Goal: Task Accomplishment & Management: Use online tool/utility

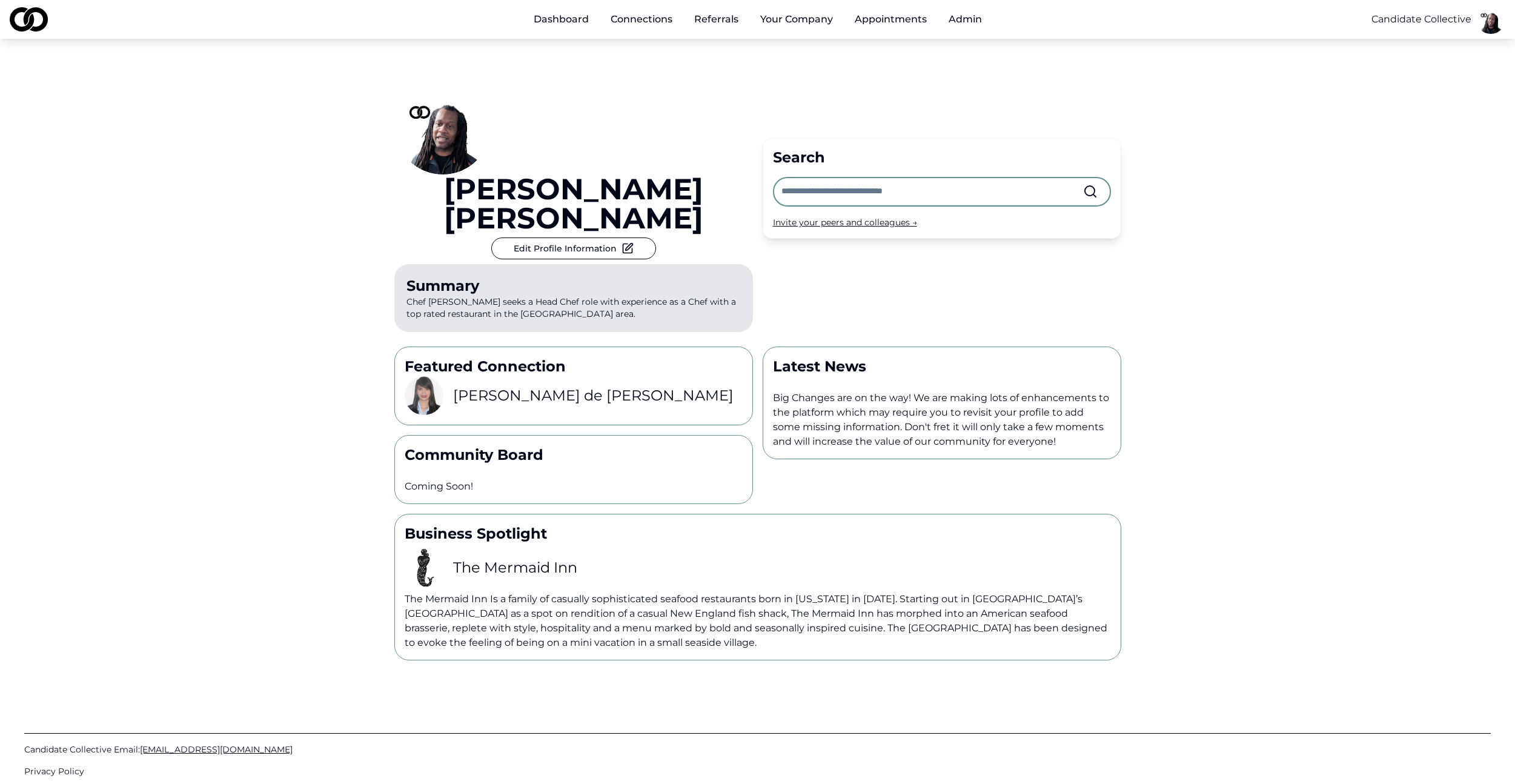
click at [789, 21] on button "Your Company" at bounding box center [796, 19] width 92 height 24
click at [820, 16] on button "Your Company" at bounding box center [796, 19] width 92 height 24
click at [785, 65] on link "Profile" at bounding box center [823, 67] width 144 height 19
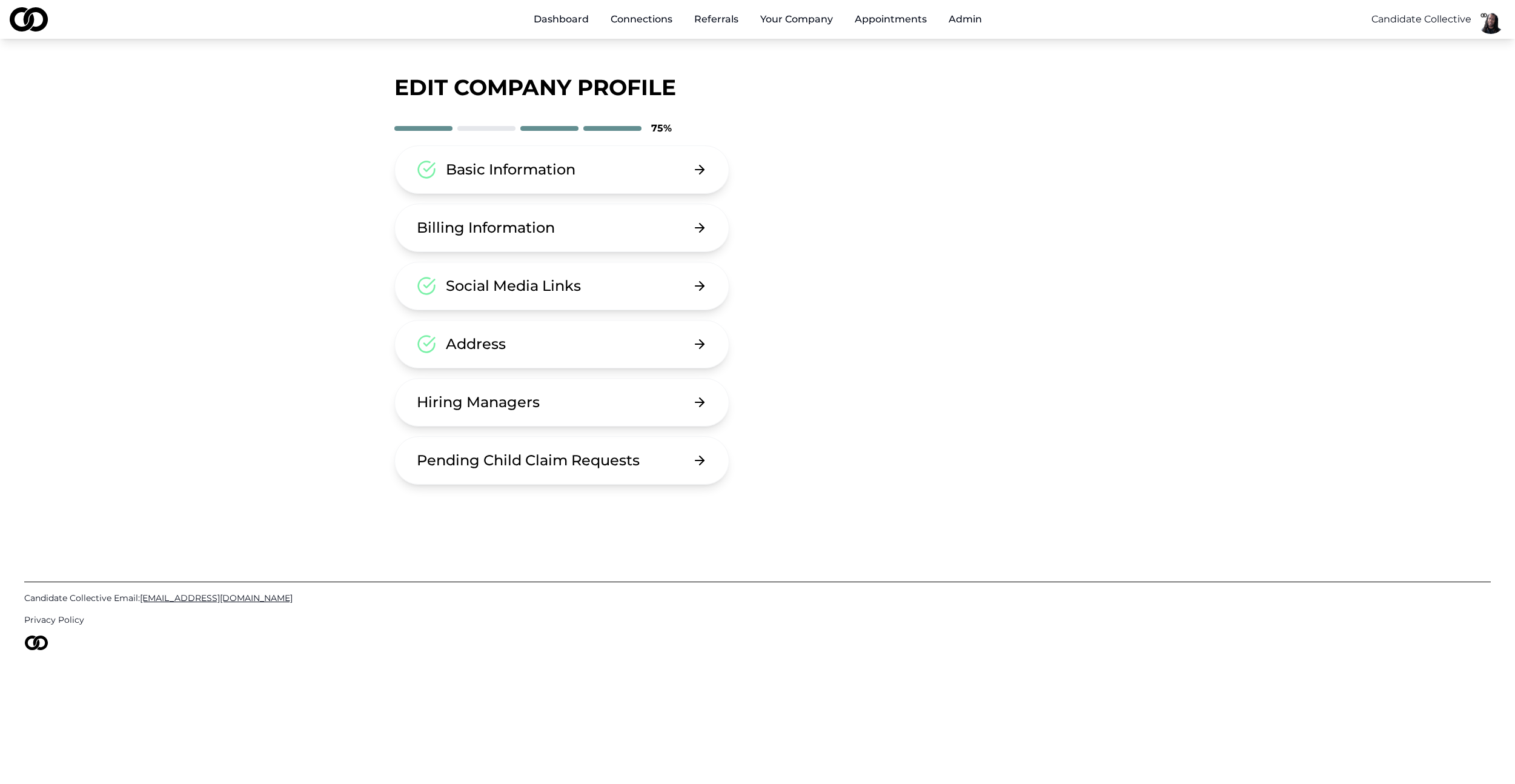
click at [536, 170] on div "Basic Information" at bounding box center [511, 170] width 129 height 19
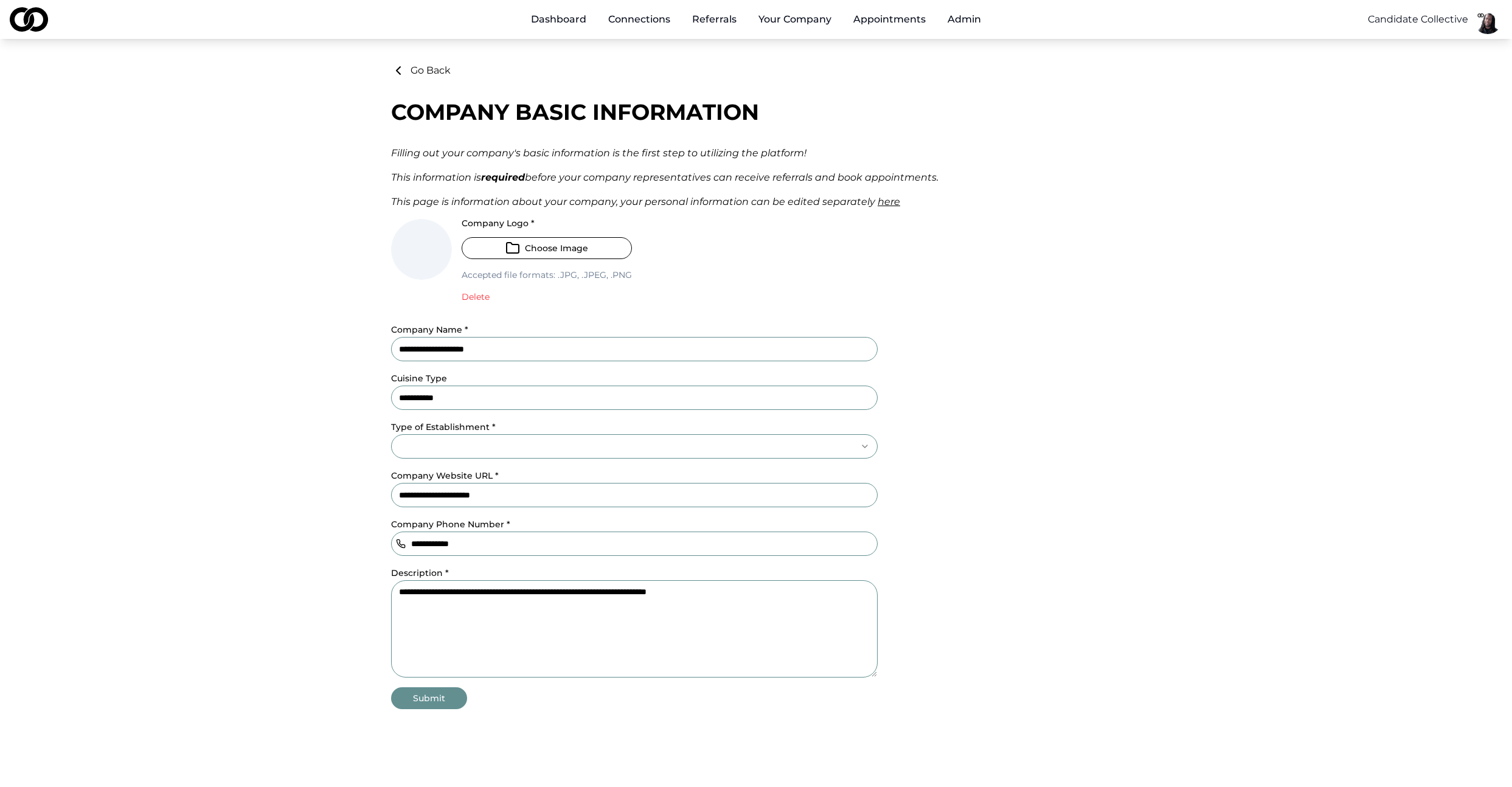
click at [486, 395] on input "**********" at bounding box center [634, 397] width 486 height 24
click at [488, 402] on input "**********" at bounding box center [634, 397] width 486 height 24
click at [489, 400] on input "**********" at bounding box center [634, 397] width 486 height 24
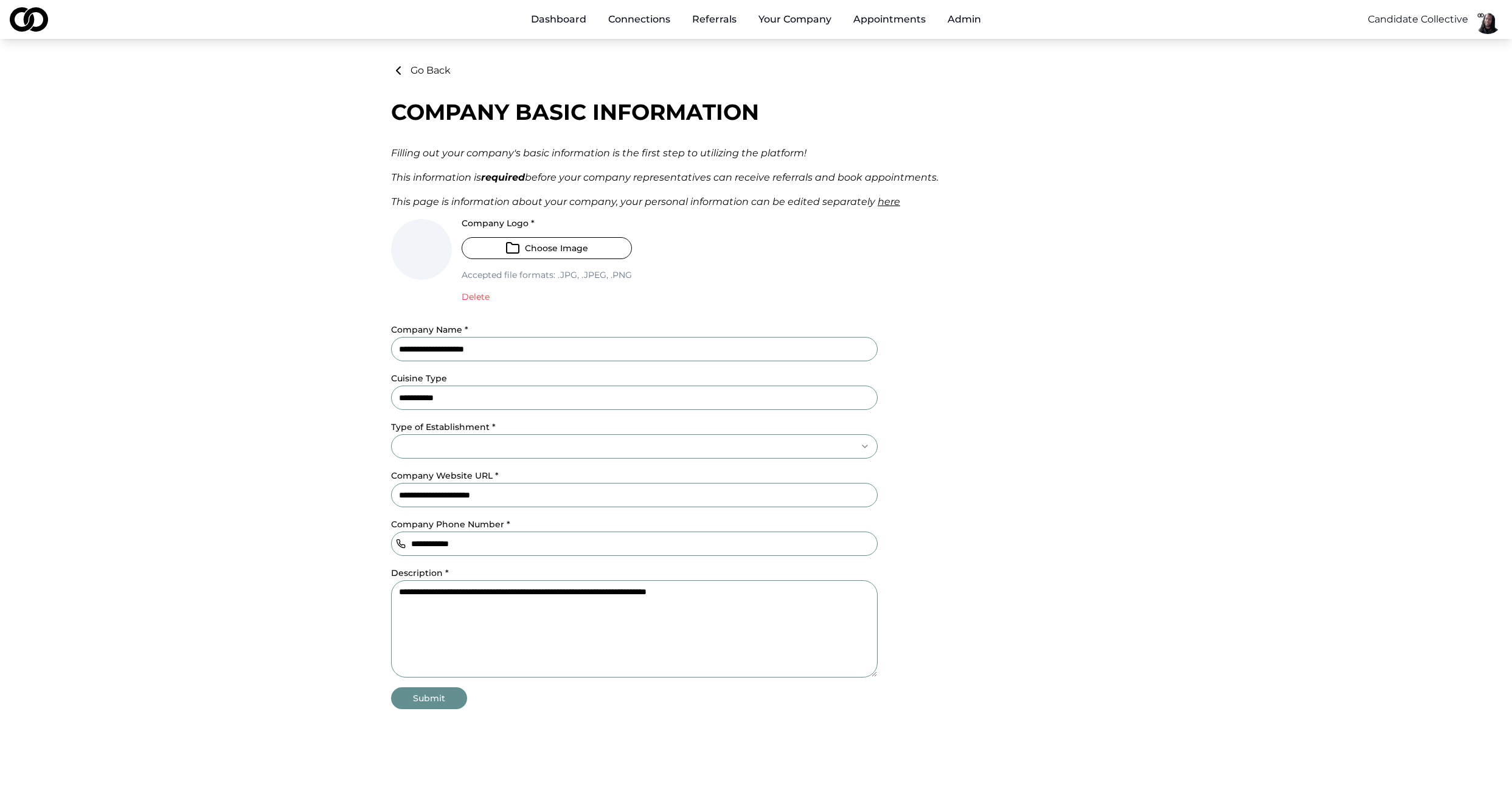
drag, startPoint x: 215, startPoint y: 413, endPoint x: 334, endPoint y: 409, distance: 119.1
click at [215, 413] on main "**********" at bounding box center [756, 386] width 1512 height 646
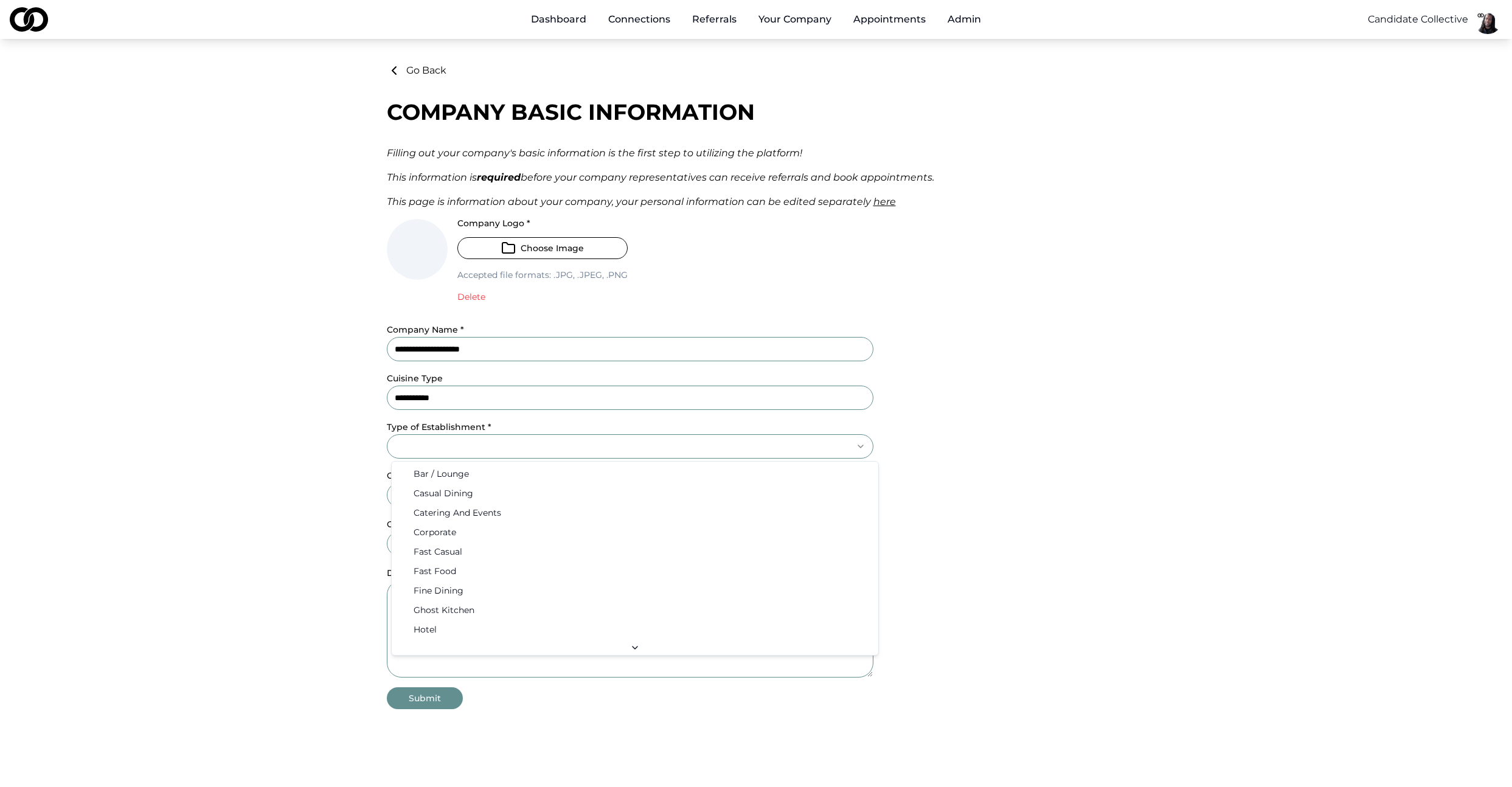
click at [486, 446] on html "**********" at bounding box center [756, 393] width 1512 height 787
click at [1192, 402] on html "**********" at bounding box center [761, 393] width 1521 height 787
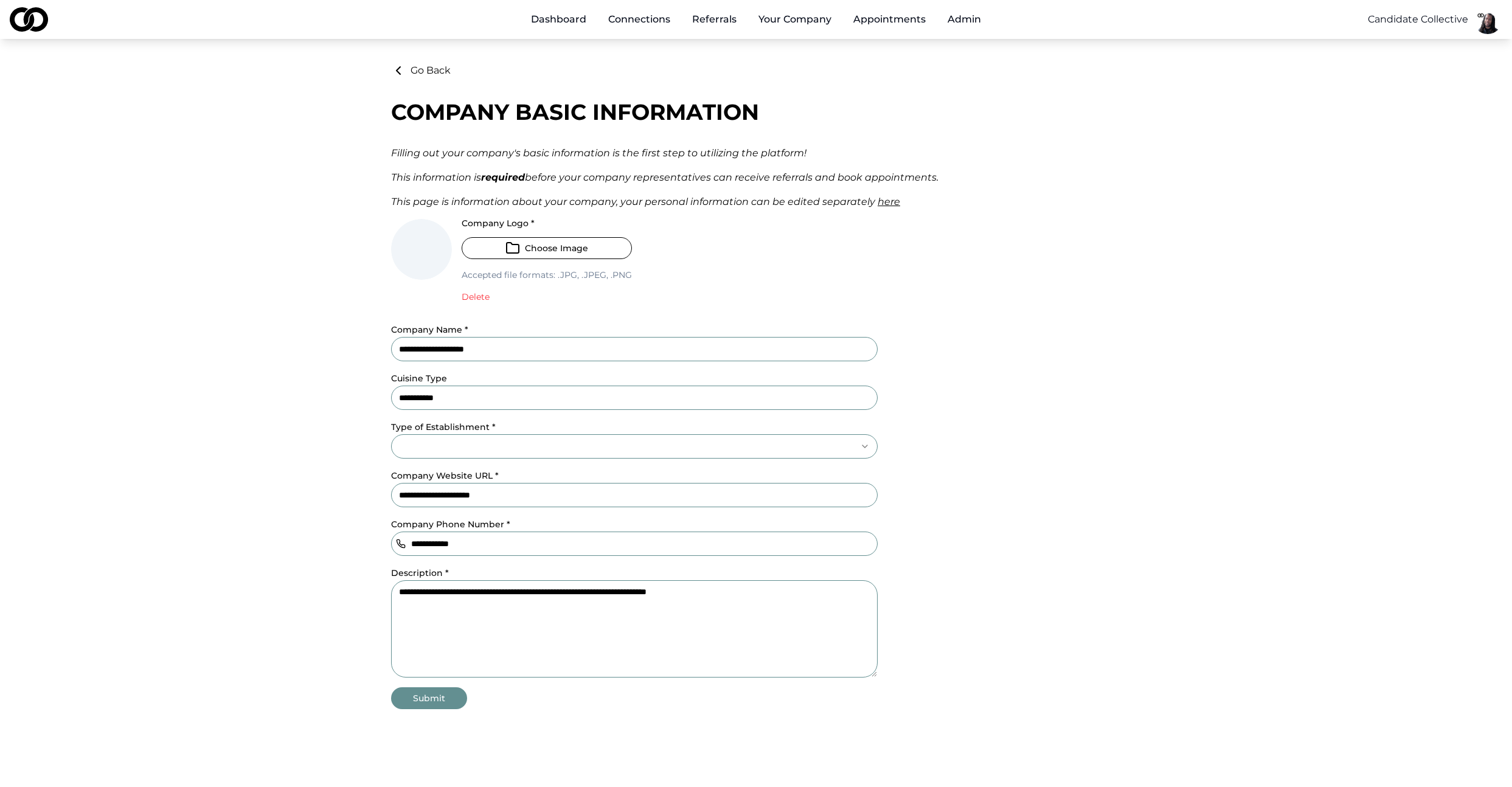
click at [508, 439] on html "**********" at bounding box center [756, 393] width 1512 height 787
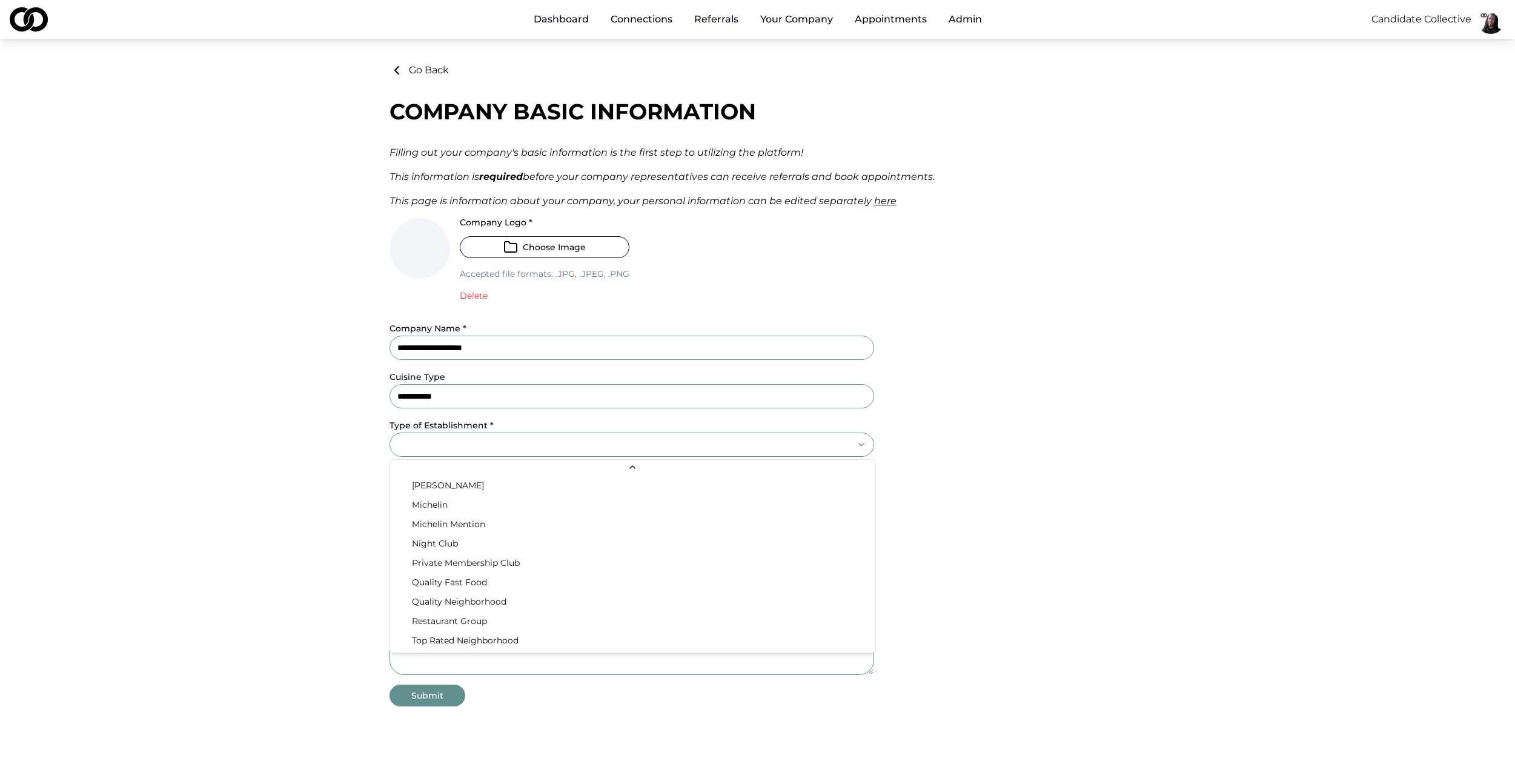
click at [985, 318] on html "**********" at bounding box center [758, 392] width 1515 height 784
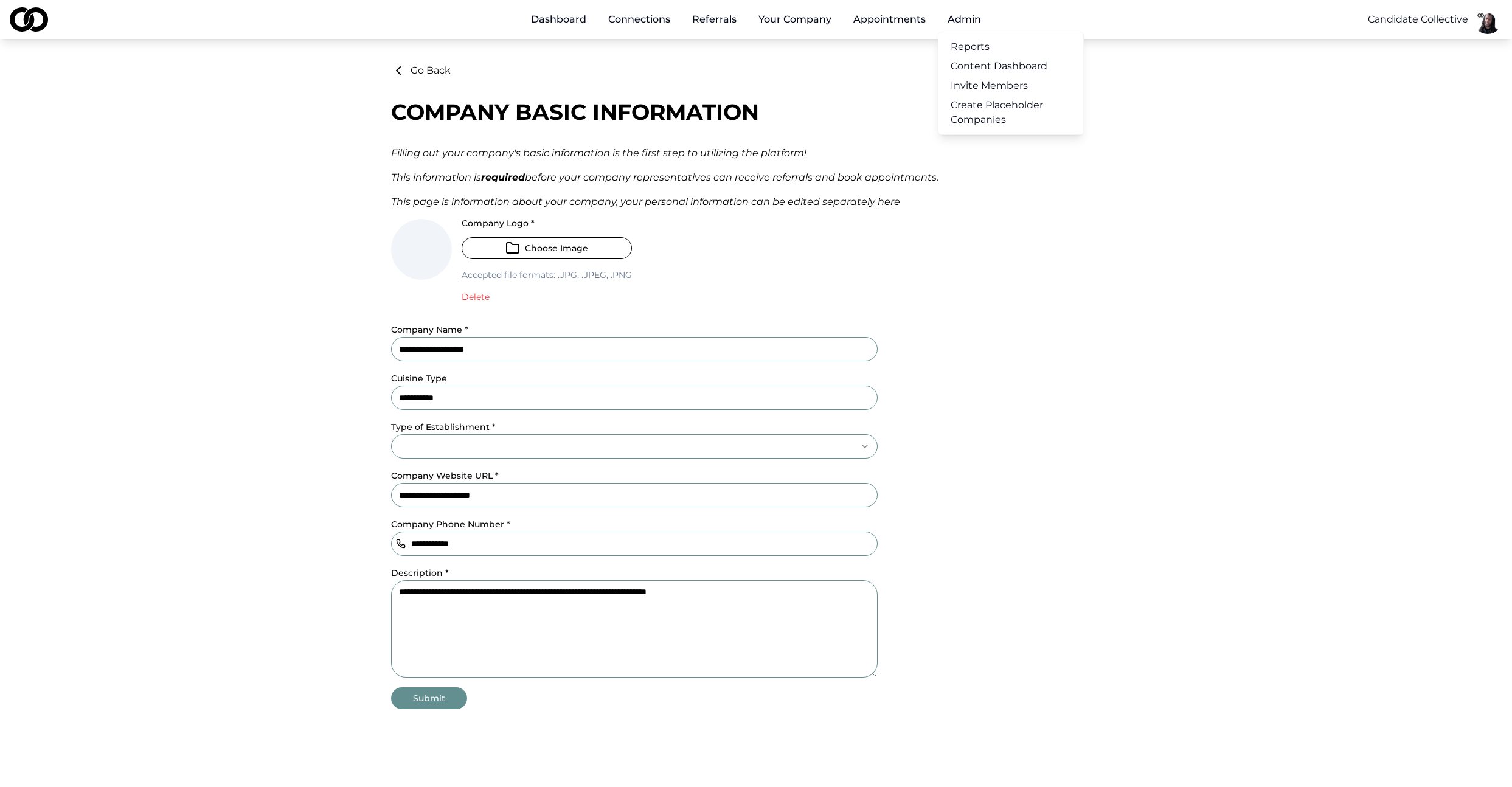
click at [1007, 116] on link "Create Placeholder Companies" at bounding box center [1011, 112] width 145 height 34
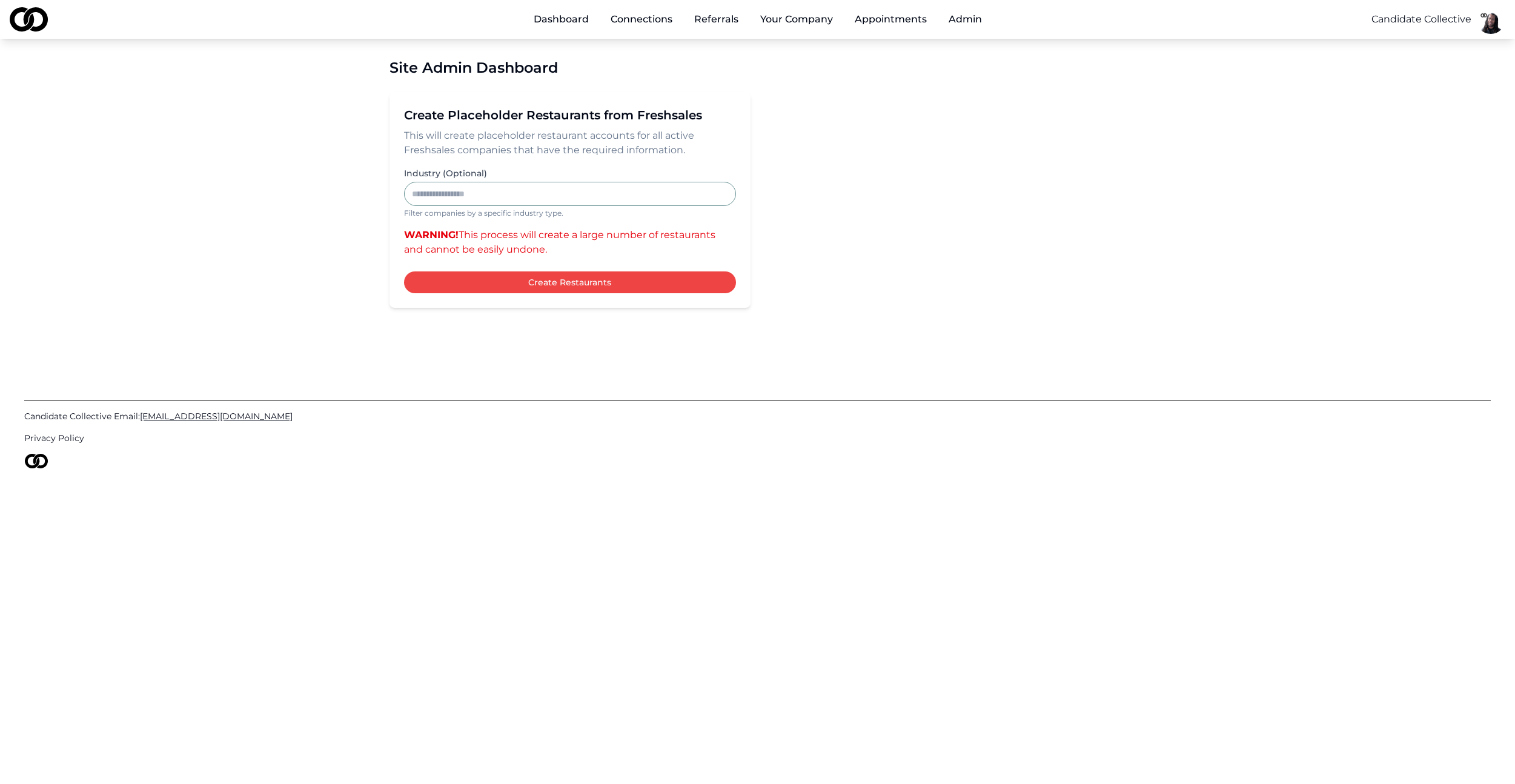
click at [570, 196] on input "Industry (Optional)" at bounding box center [570, 194] width 332 height 24
click at [496, 194] on input "Industry (Optional)" at bounding box center [570, 194] width 332 height 24
click at [418, 192] on input "Industry (Optional)" at bounding box center [570, 194] width 332 height 24
click at [436, 190] on input "Industry (Optional)" at bounding box center [570, 194] width 332 height 24
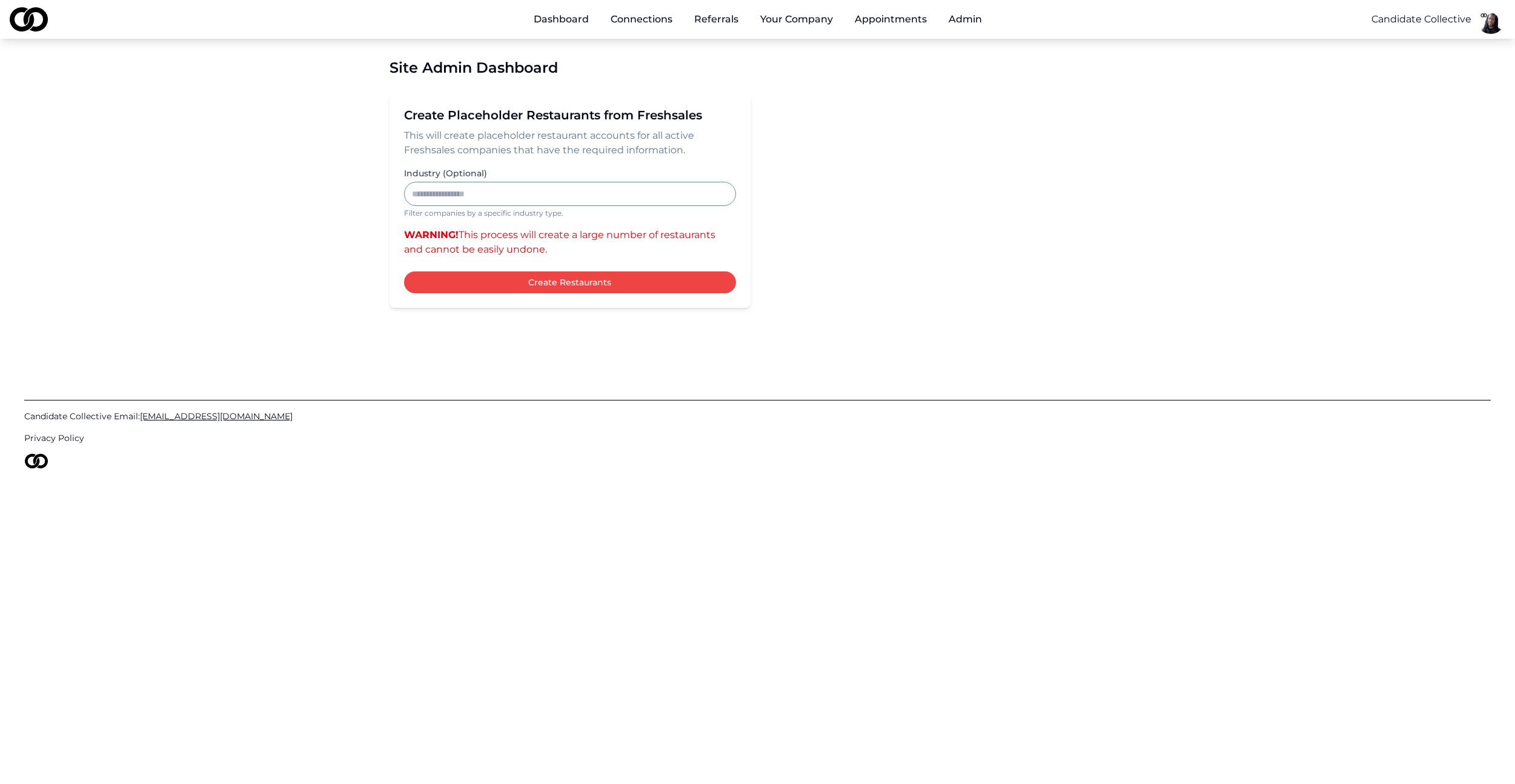
click at [875, 183] on div "Create Placeholder Restaurants from Freshsales This will create placeholder res…" at bounding box center [758, 199] width 737 height 216
click at [609, 197] on input "Industry (Optional)" at bounding box center [570, 194] width 332 height 24
type input "*"
click at [778, 62] on link "Profile" at bounding box center [823, 67] width 144 height 19
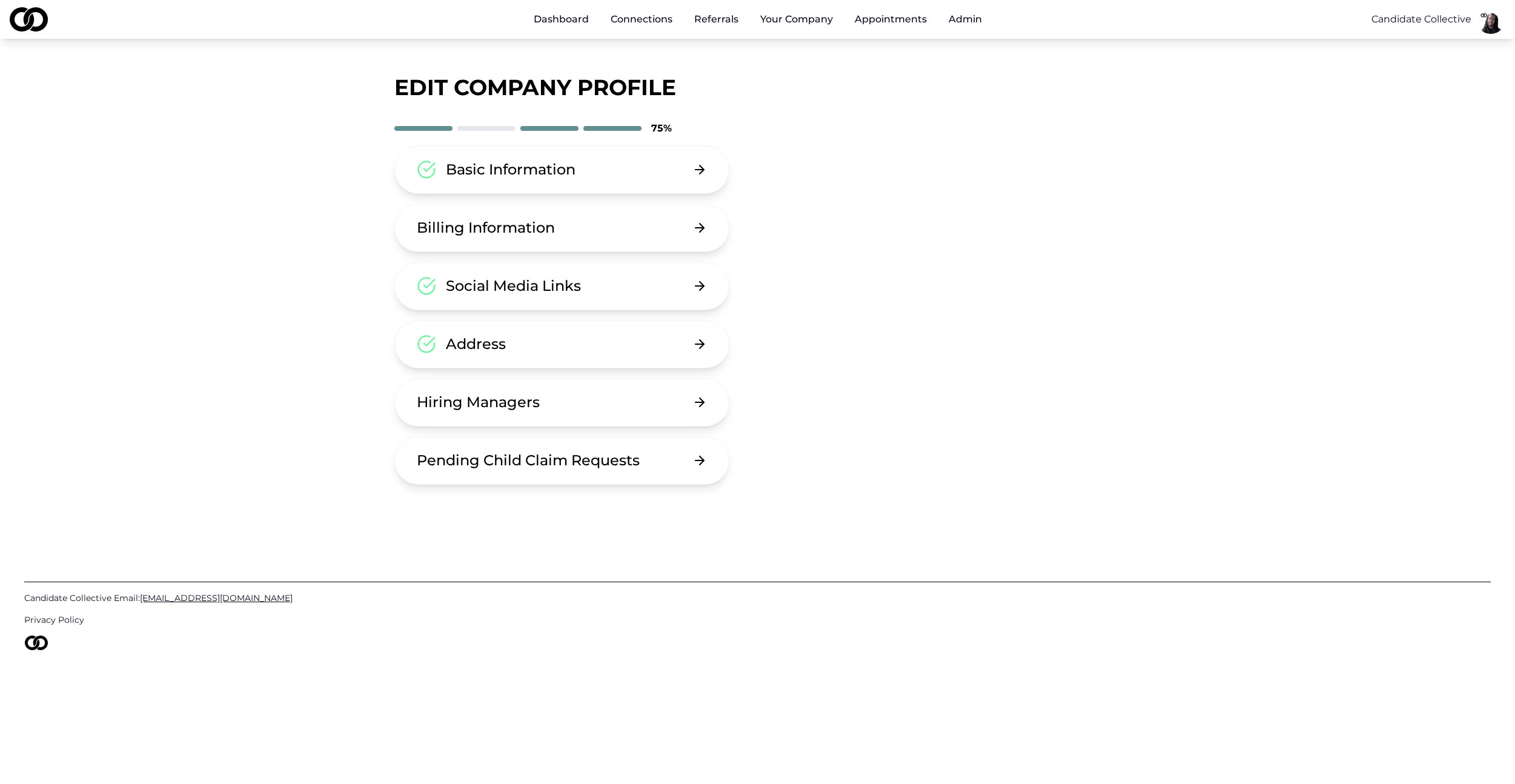
click at [573, 179] on div "Basic Information" at bounding box center [511, 170] width 129 height 19
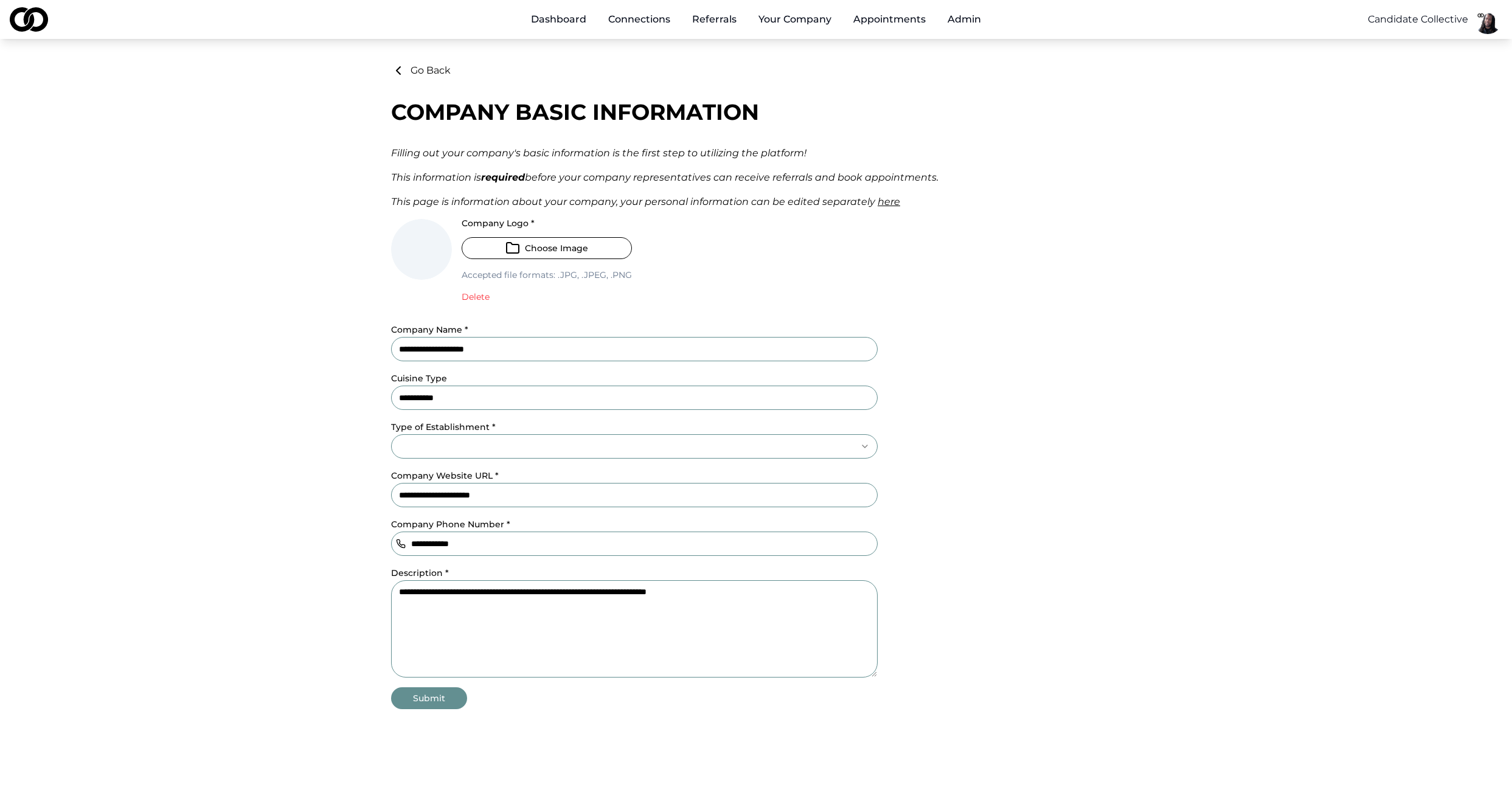
click at [504, 390] on input "**********" at bounding box center [634, 397] width 486 height 24
click at [342, 420] on main "**********" at bounding box center [756, 386] width 1512 height 646
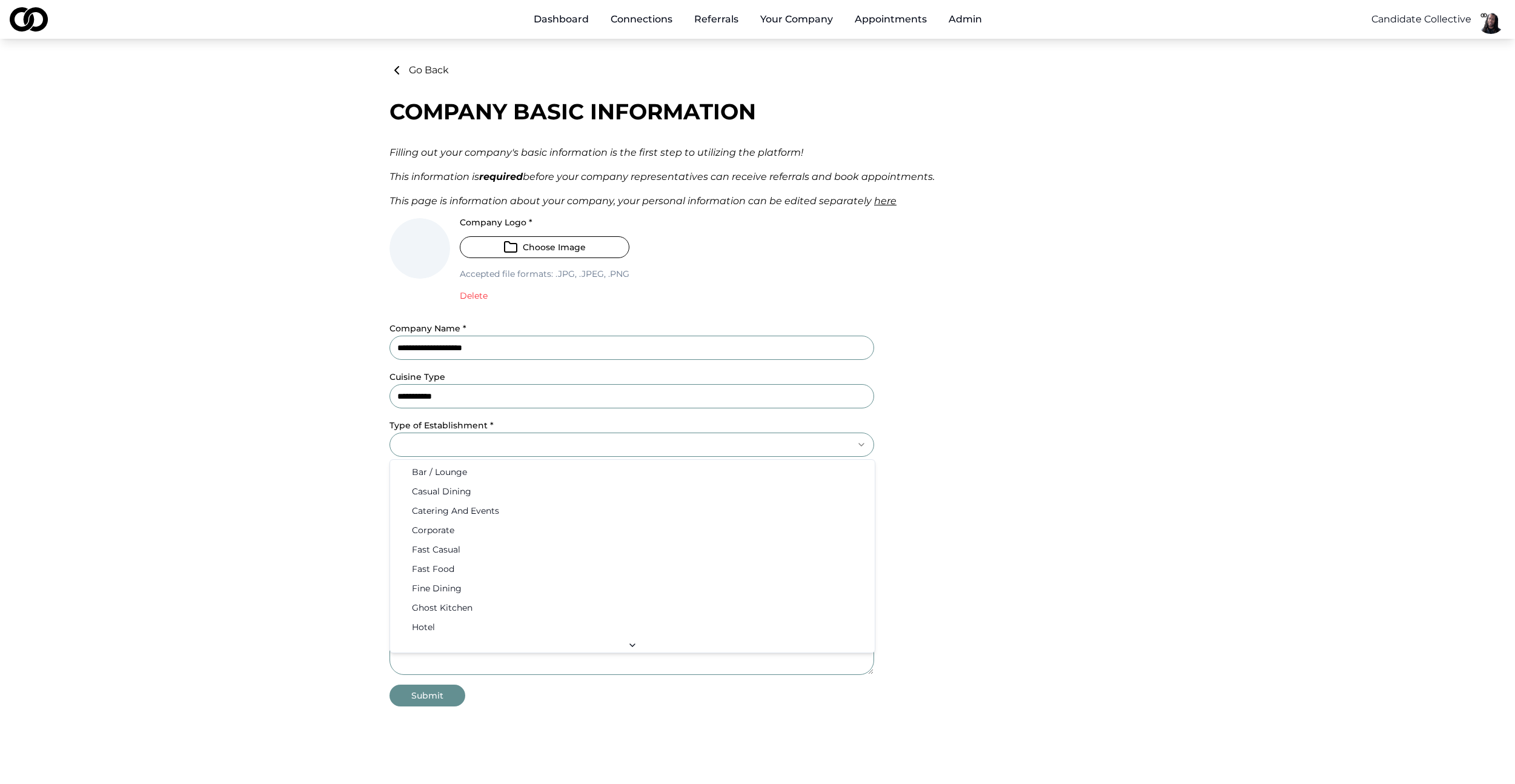
click at [454, 447] on html "**********" at bounding box center [758, 392] width 1515 height 784
click at [794, 446] on html "**********" at bounding box center [758, 392] width 1515 height 784
click at [1021, 533] on html "**********" at bounding box center [758, 392] width 1515 height 784
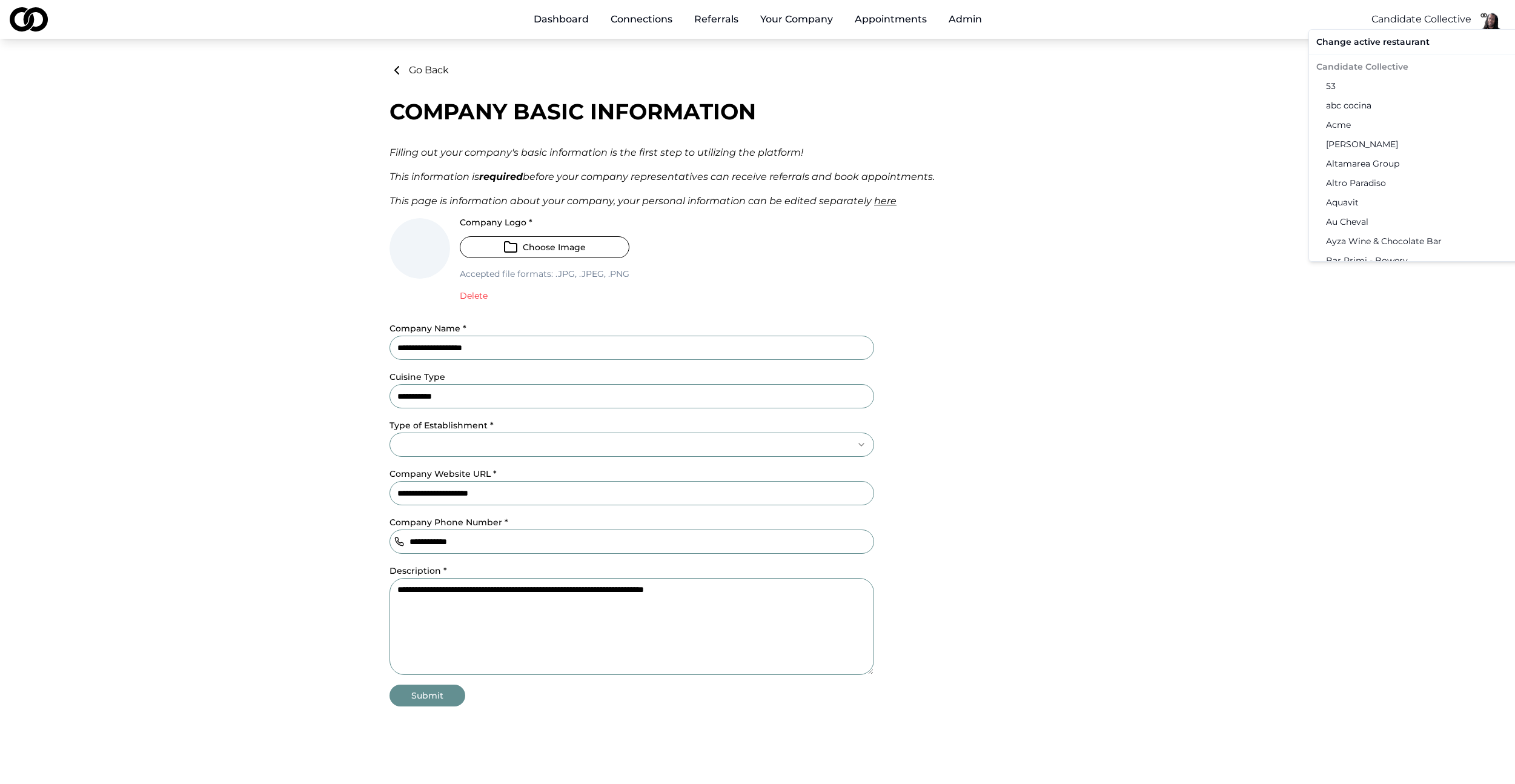
click at [1424, 18] on html "**********" at bounding box center [758, 392] width 1515 height 784
click at [1374, 111] on div "abc cocina" at bounding box center [1437, 106] width 251 height 19
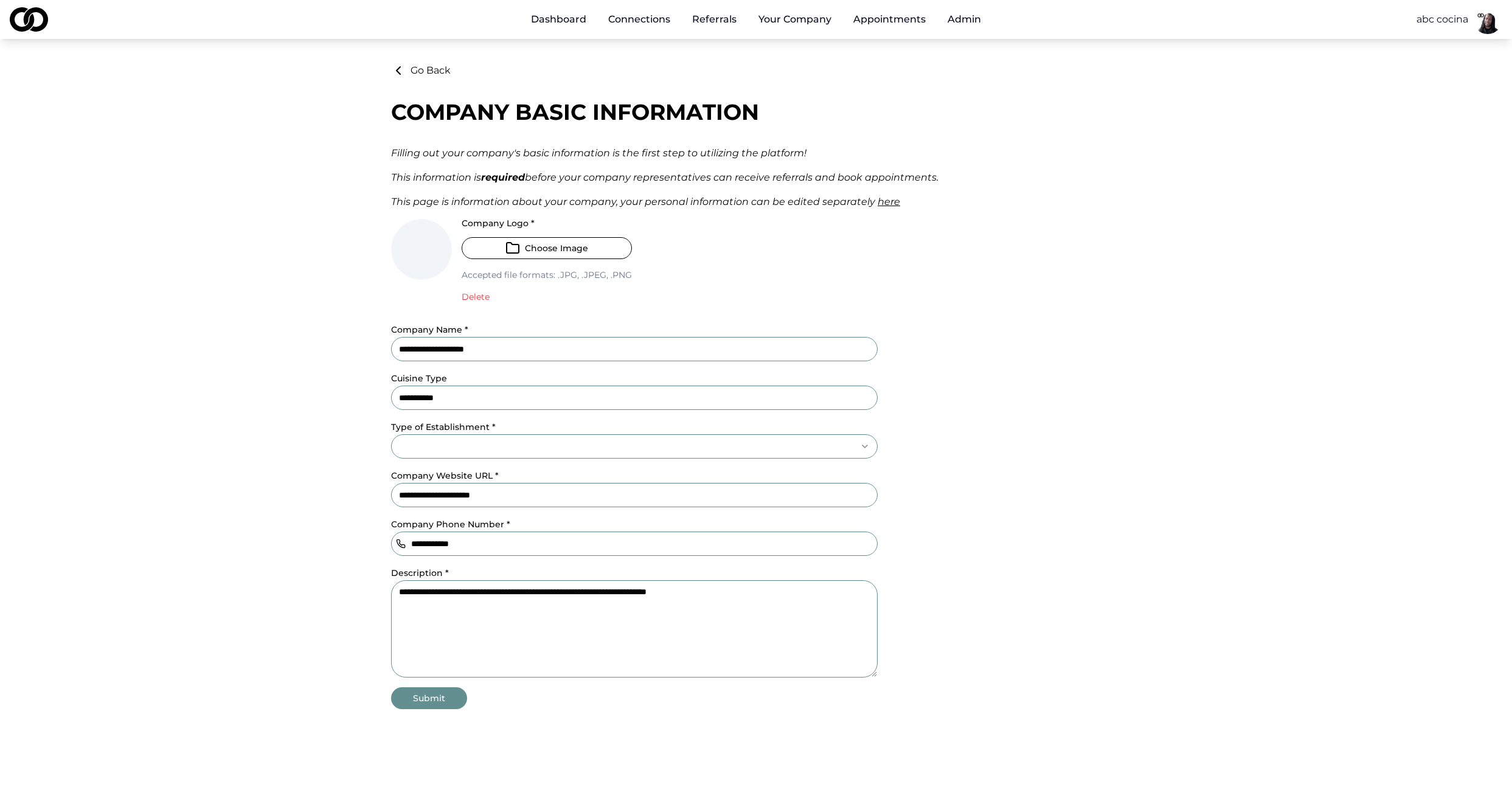
click at [765, 18] on button "Your Company" at bounding box center [795, 19] width 92 height 24
click at [783, 27] on button "Your Company" at bounding box center [795, 19] width 92 height 24
click at [781, 65] on link "Profile" at bounding box center [822, 67] width 145 height 19
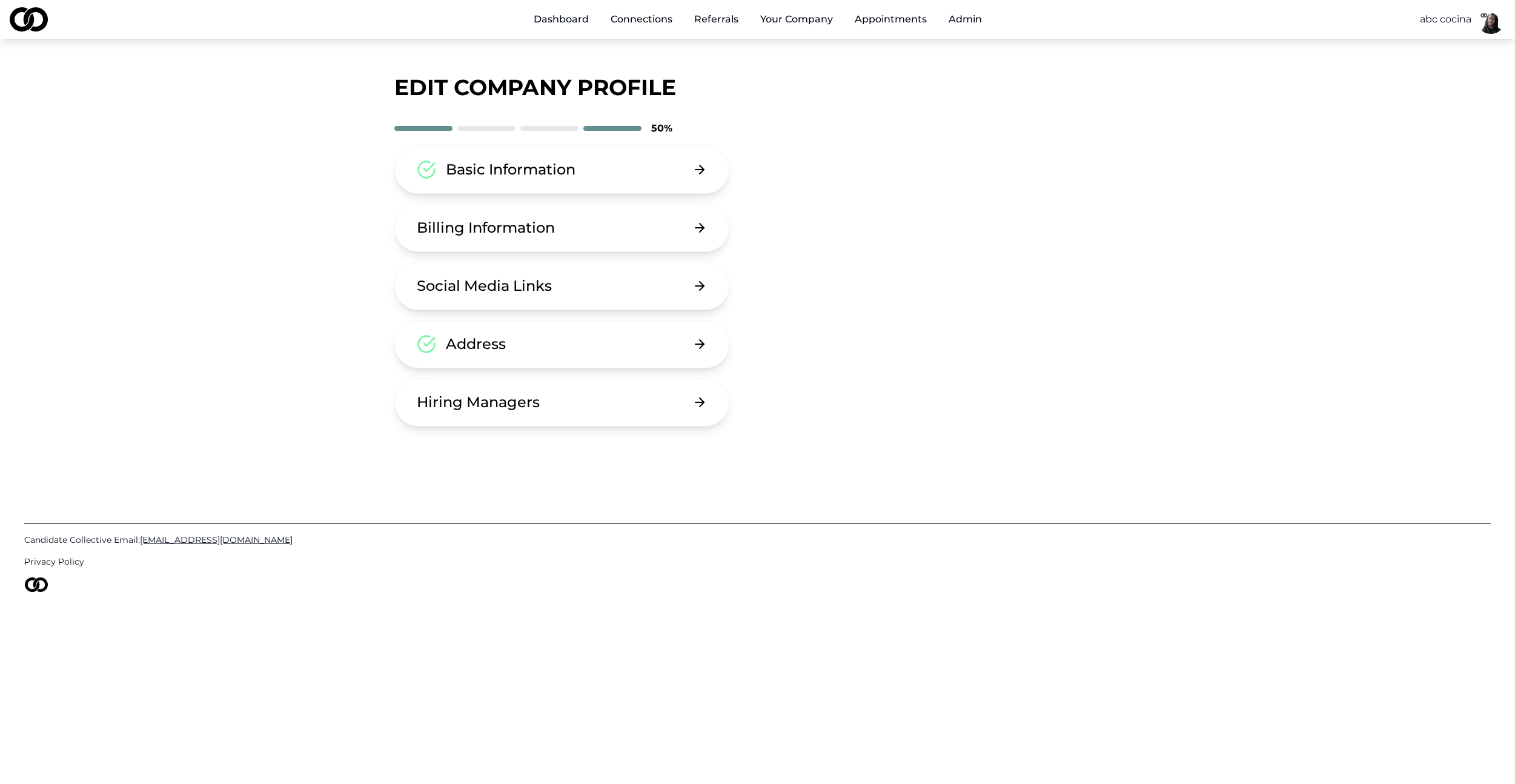
click at [959, 17] on button "Admin" at bounding box center [965, 19] width 52 height 24
click at [969, 219] on div "Basic Information Billing Information Social Media Links Address Hiring Managers" at bounding box center [758, 286] width 727 height 281
click at [974, 23] on button "Admin" at bounding box center [965, 19] width 52 height 24
click at [974, 23] on button "Admin" at bounding box center [965, 19] width 52 height 24
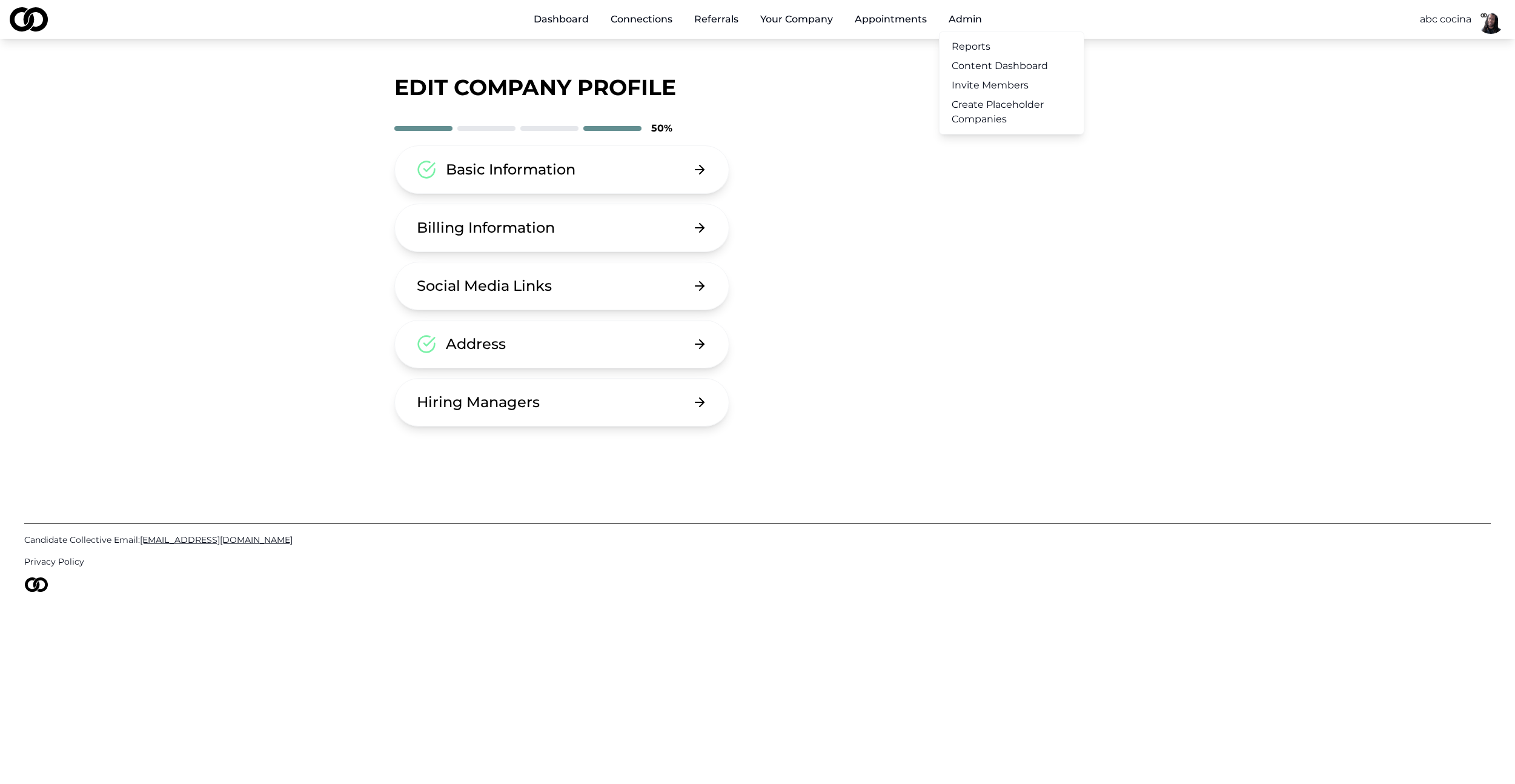
click at [997, 118] on link "Create Placeholder Companies" at bounding box center [1011, 112] width 144 height 34
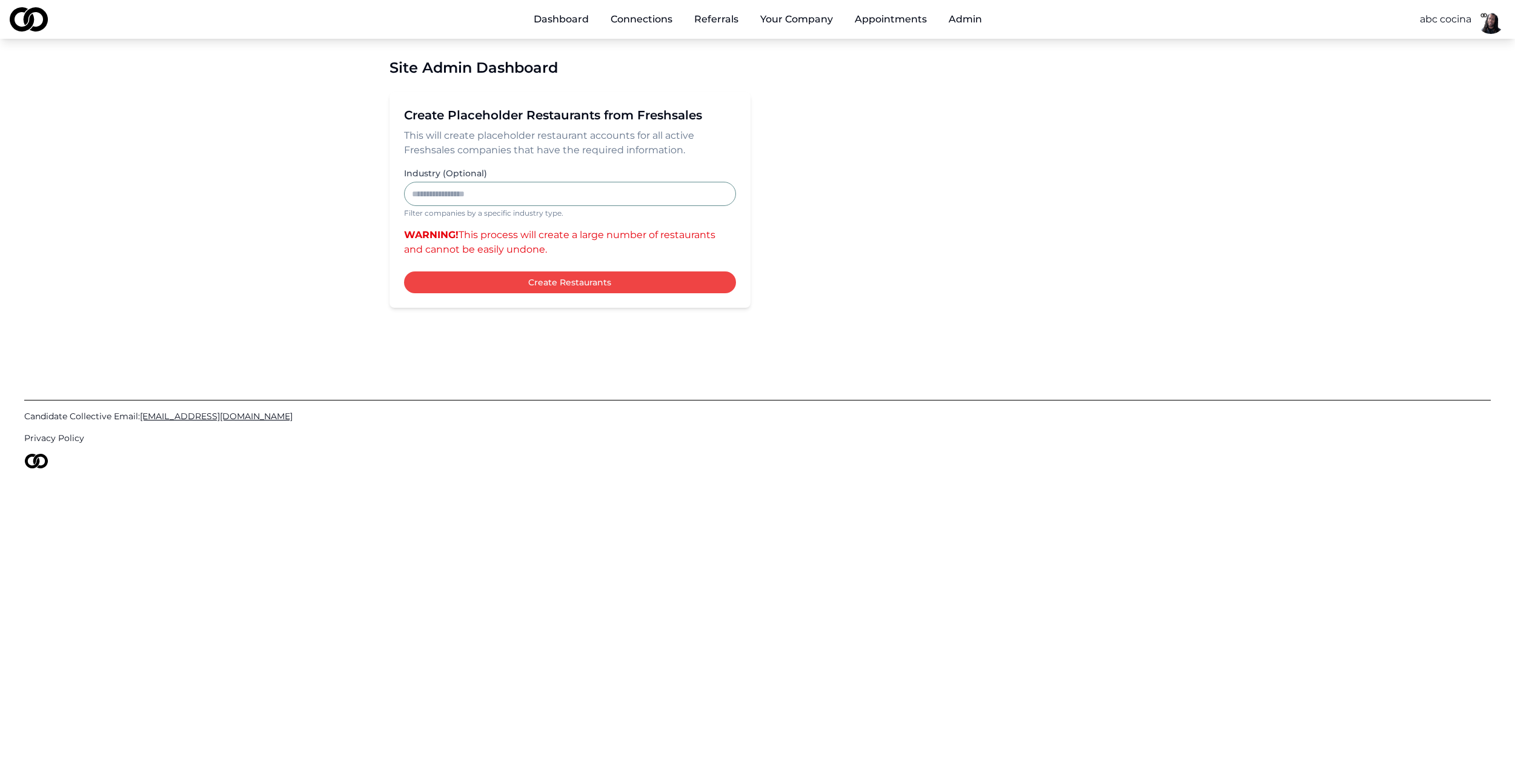
click at [505, 194] on input "Industry (Optional)" at bounding box center [570, 194] width 332 height 24
type input "**********"
drag, startPoint x: 478, startPoint y: 192, endPoint x: 392, endPoint y: 187, distance: 86.1
click at [392, 187] on div "**********" at bounding box center [570, 199] width 361 height 216
click at [537, 278] on button "Create Restaurants" at bounding box center [570, 282] width 332 height 22
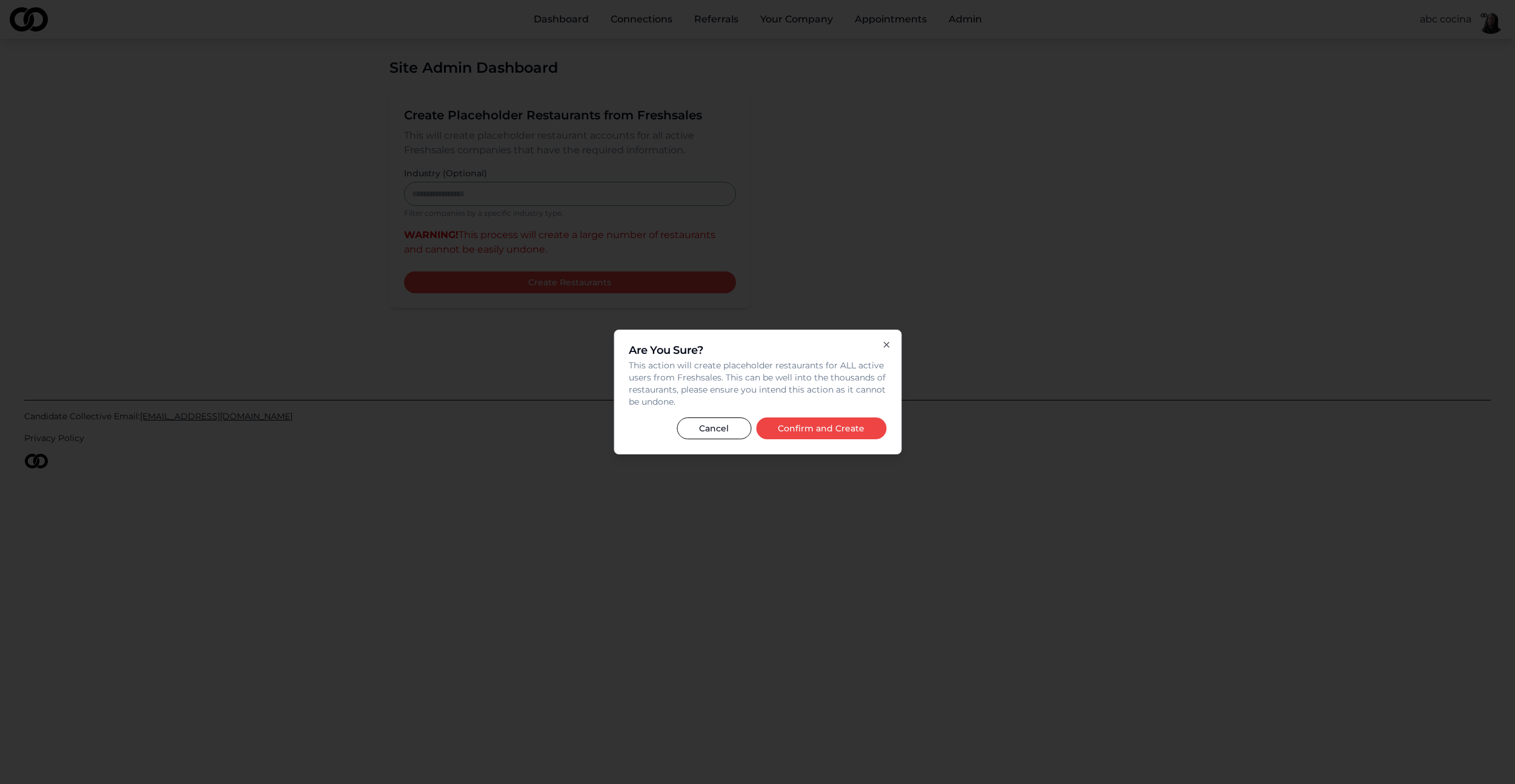
click at [723, 421] on button "Cancel" at bounding box center [713, 429] width 74 height 22
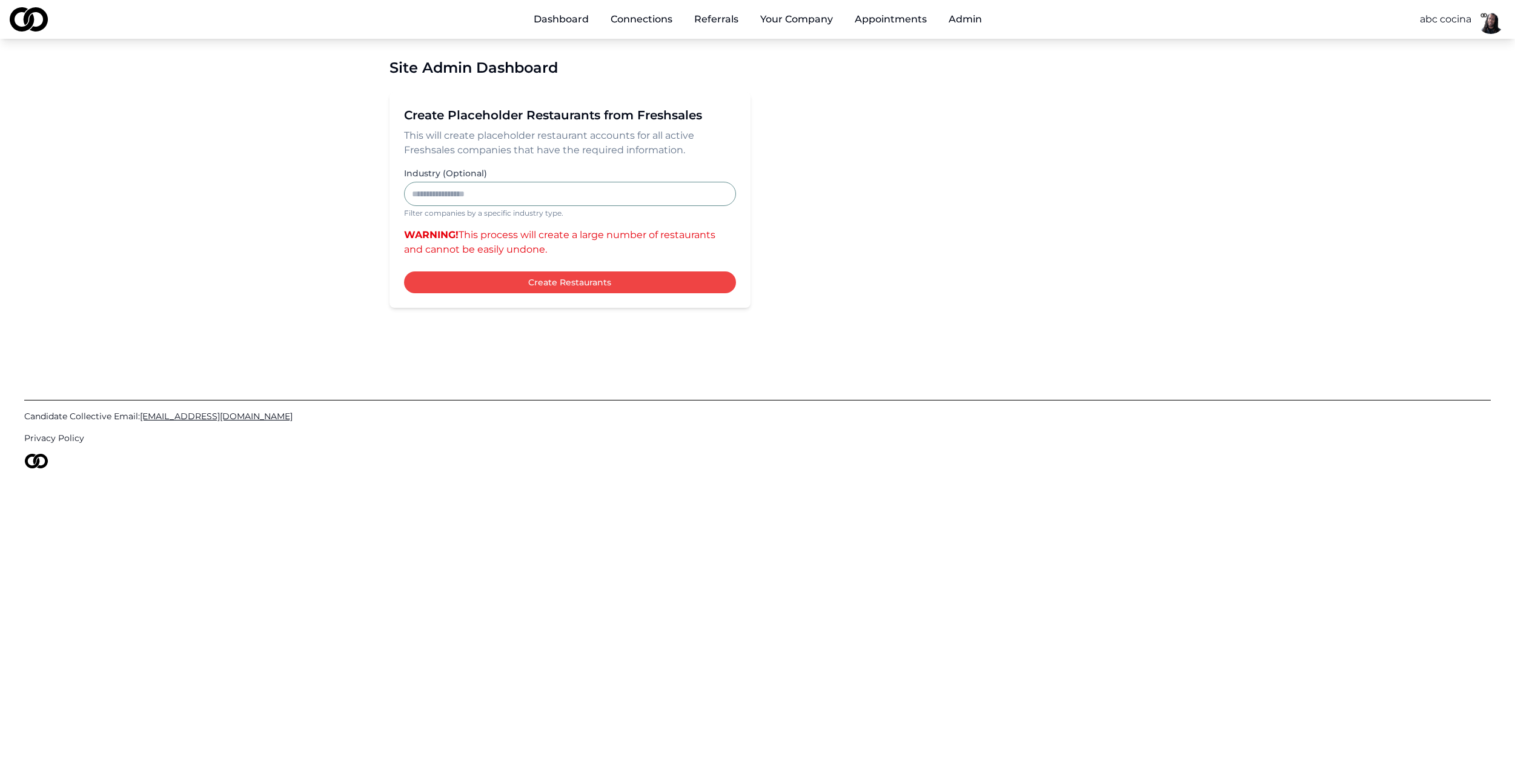
click at [464, 193] on input "Industry (Optional)" at bounding box center [570, 194] width 332 height 24
click at [576, 278] on button "Create Restaurants" at bounding box center [570, 282] width 332 height 22
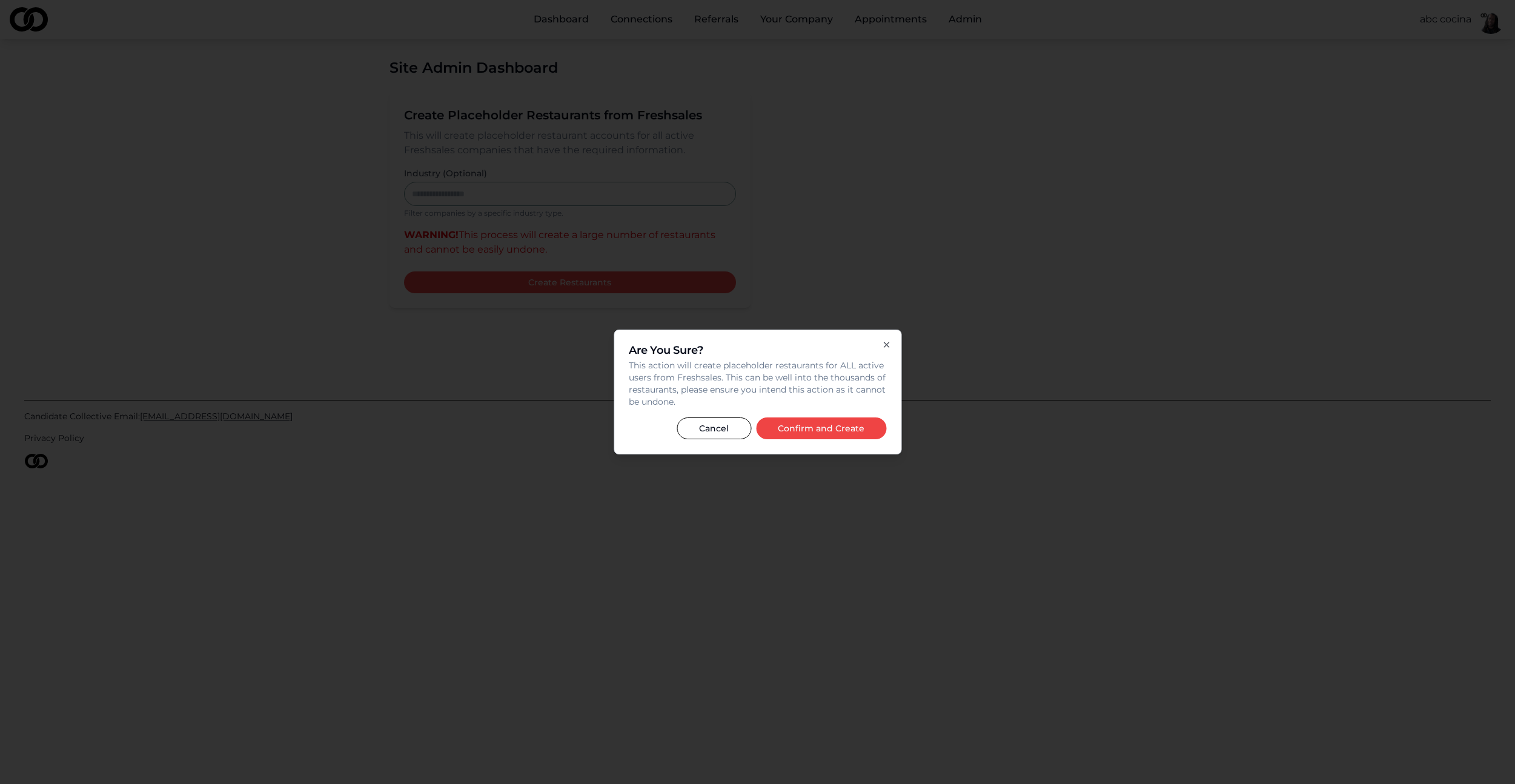
click at [825, 428] on button "Confirm and Create" at bounding box center [821, 429] width 130 height 22
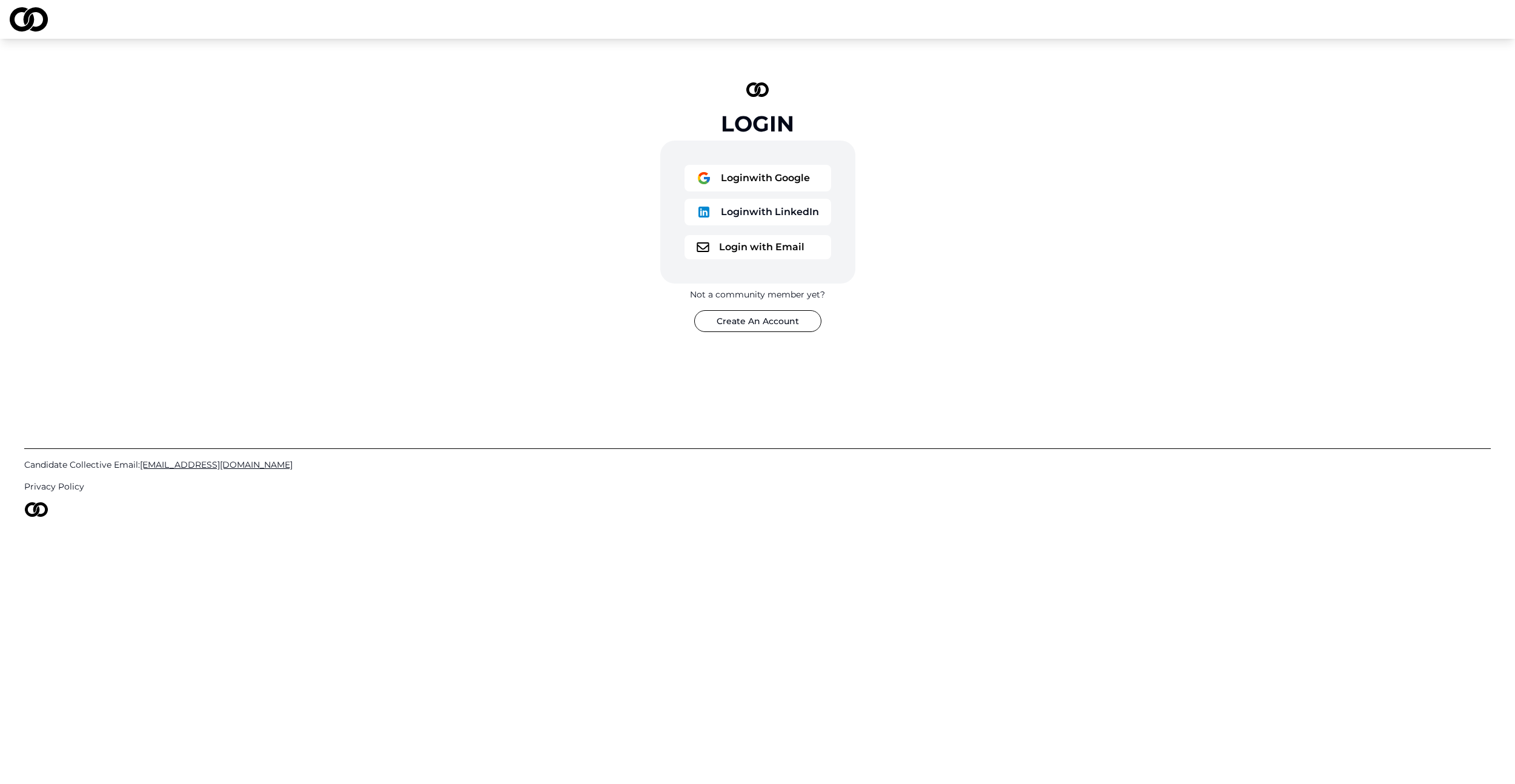
click at [797, 178] on button "Login with Google" at bounding box center [758, 177] width 146 height 27
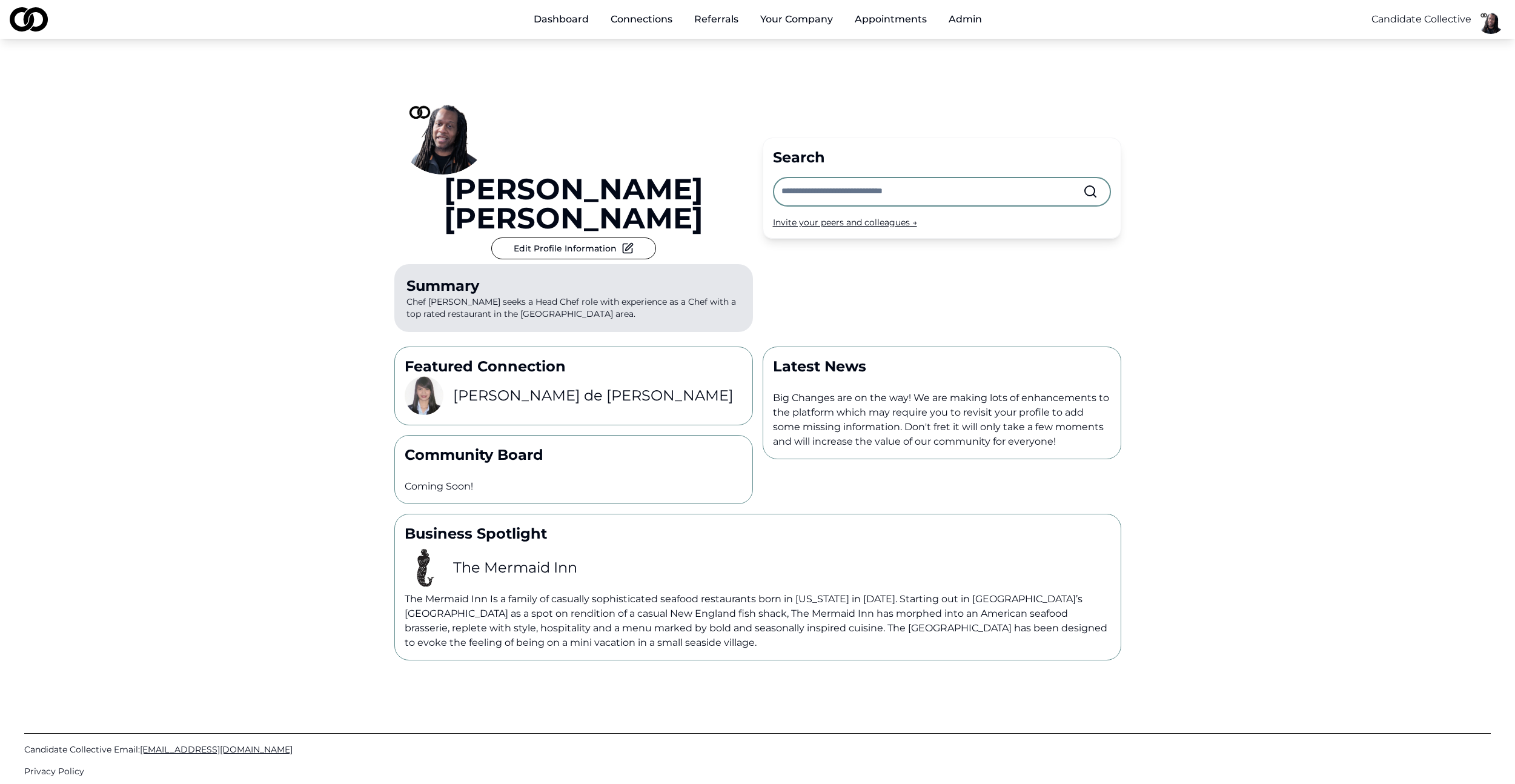
click at [978, 20] on button "Admin" at bounding box center [965, 19] width 52 height 24
click at [965, 21] on button "Admin" at bounding box center [965, 19] width 52 height 24
click at [987, 110] on link "Create Placeholder Companies" at bounding box center [1011, 112] width 144 height 34
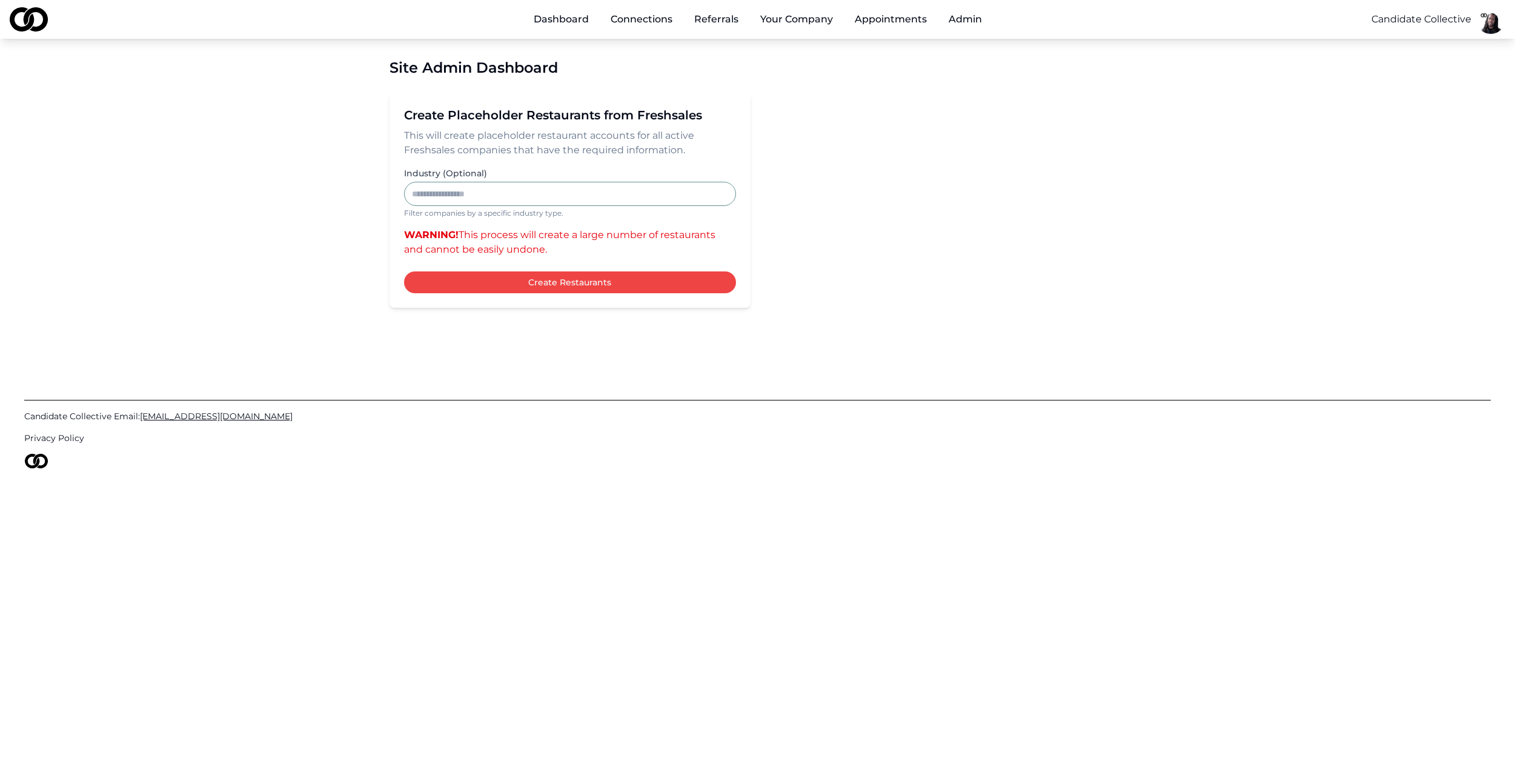
click at [570, 287] on button "Create Restaurants" at bounding box center [570, 282] width 332 height 22
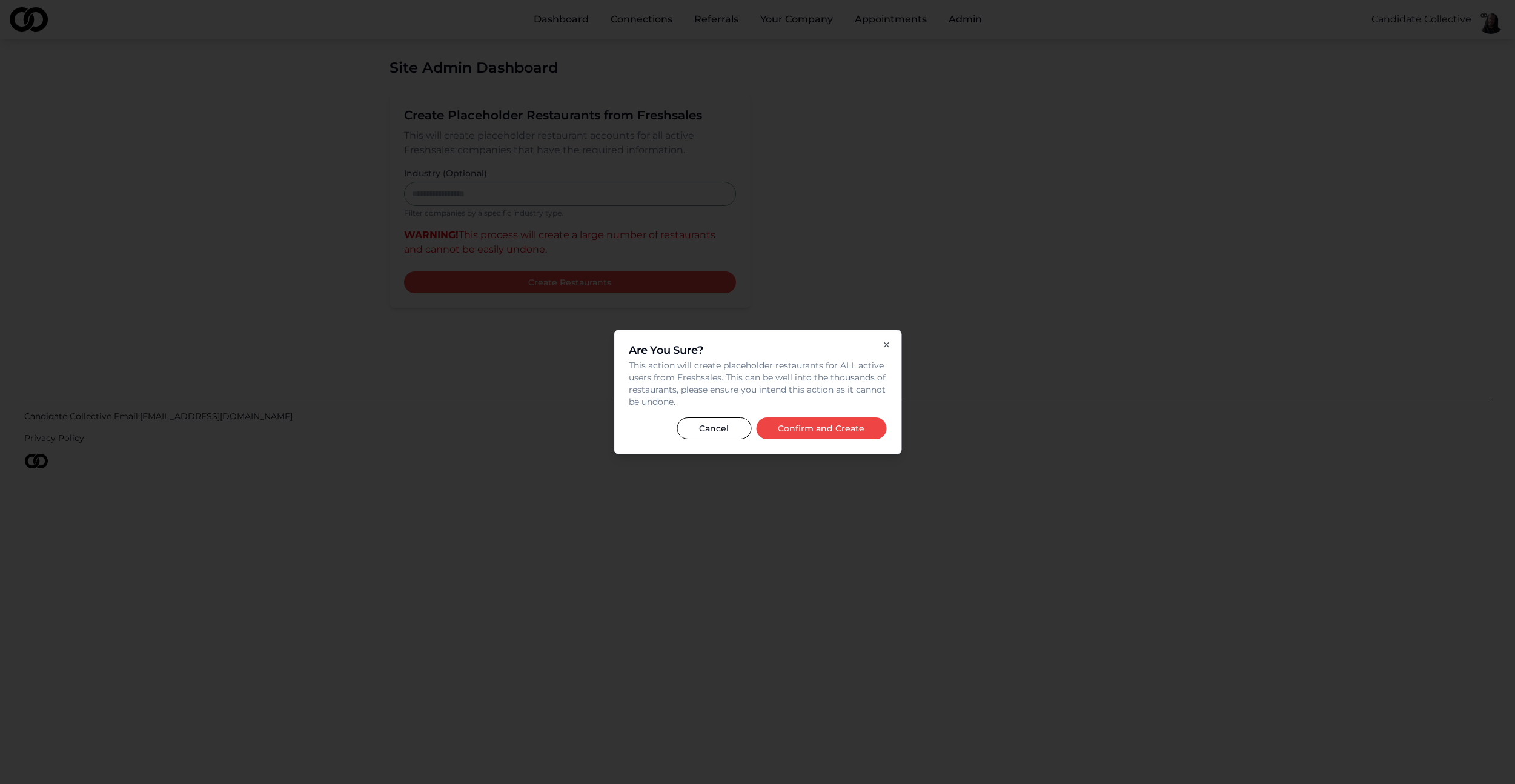
click at [838, 431] on button "Confirm and Create" at bounding box center [821, 429] width 130 height 22
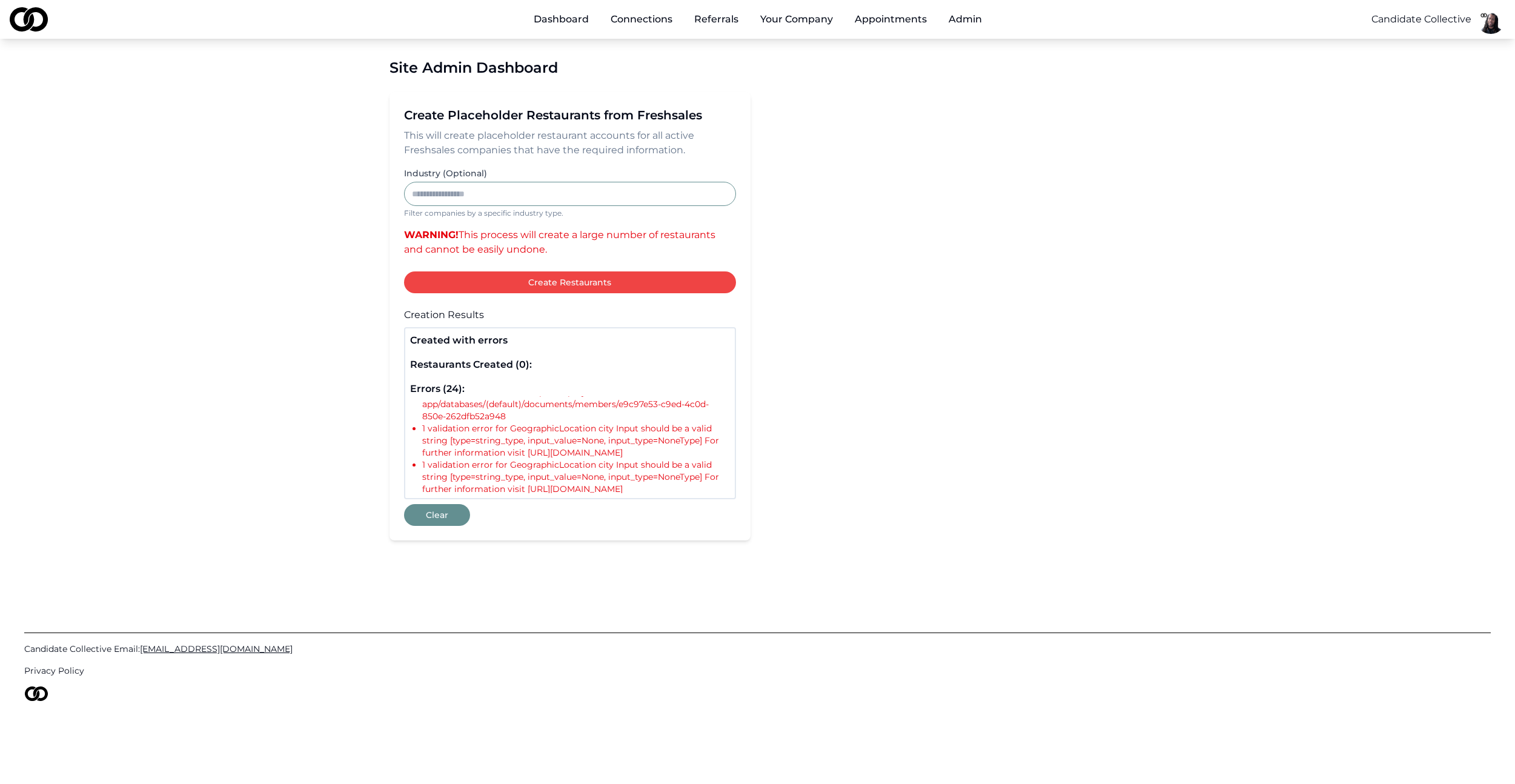
scroll to position [98, 0]
drag, startPoint x: 587, startPoint y: 432, endPoint x: 645, endPoint y: 448, distance: 60.2
click at [645, 448] on li "1 validation error for GeographicLocation city Input should be a valid string […" at bounding box center [576, 438] width 308 height 36
drag, startPoint x: 560, startPoint y: 399, endPoint x: 607, endPoint y: 400, distance: 47.0
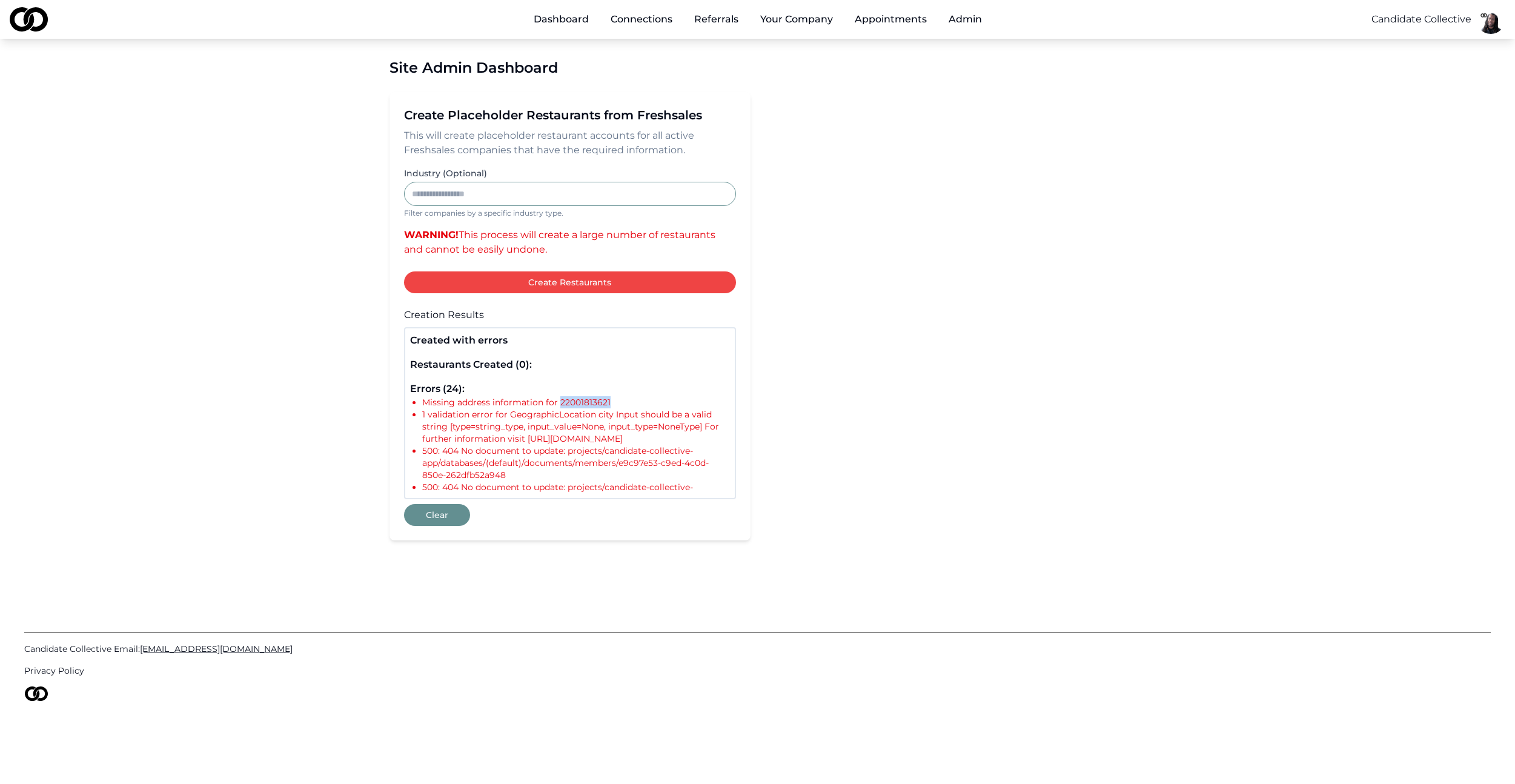
click at [607, 400] on li "Missing address information for 22001813621" at bounding box center [576, 402] width 308 height 12
drag, startPoint x: 549, startPoint y: 417, endPoint x: 556, endPoint y: 418, distance: 7.1
click at [556, 418] on li "1 validation error for GeographicLocation city Input should be a valid string […" at bounding box center [576, 427] width 308 height 36
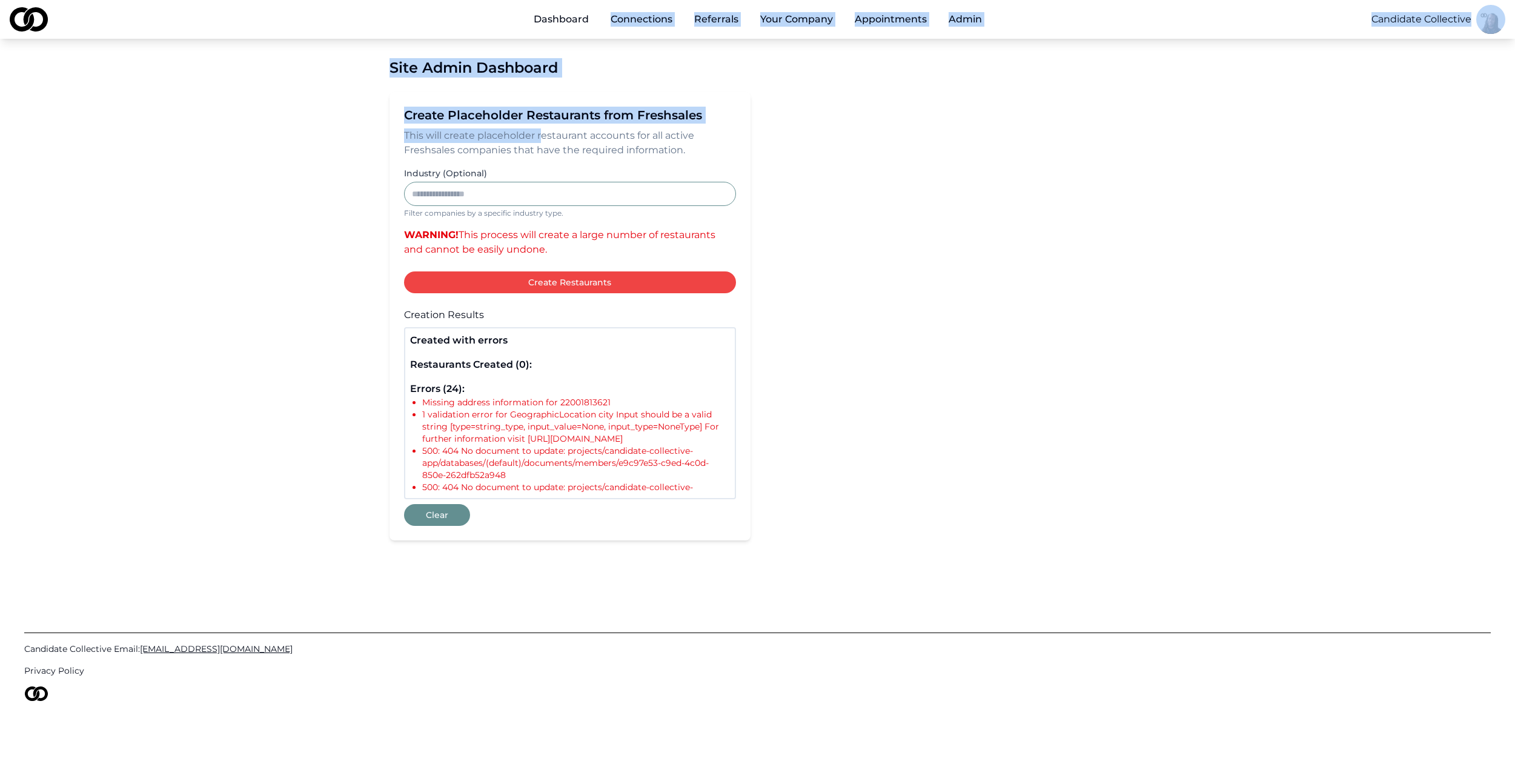
drag, startPoint x: 524, startPoint y: 102, endPoint x: 614, endPoint y: 191, distance: 126.6
click at [585, 189] on div "Dashboard Connections Referrals Your Company Appointments Admin Candidate Colle…" at bounding box center [758, 392] width 1515 height 784
click at [823, 80] on div "Site Admin Dashboard Create Placeholder Restaurants from Freshsales This will c…" at bounding box center [758, 299] width 776 height 521
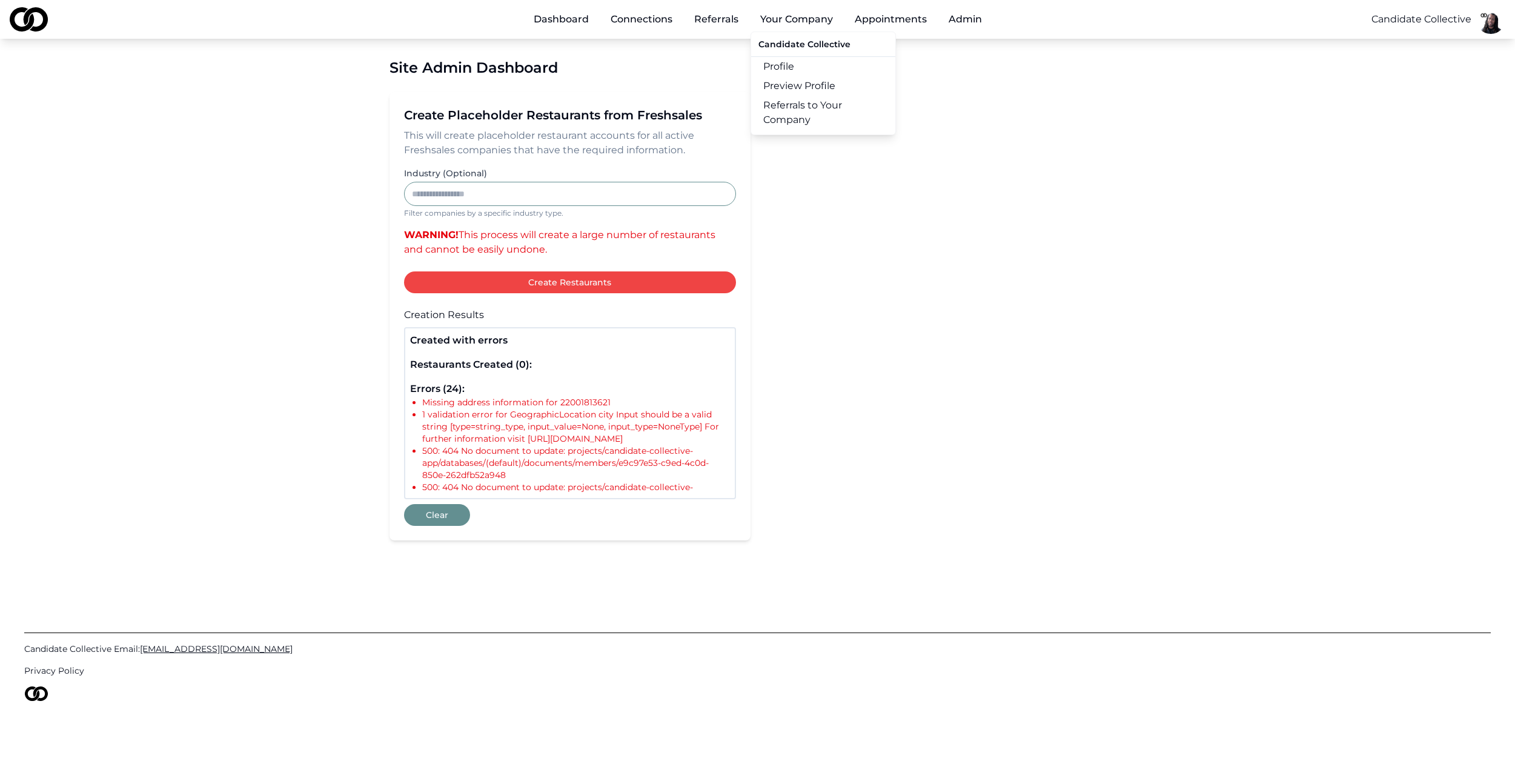
click at [806, 17] on button "Your Company" at bounding box center [796, 19] width 92 height 24
click at [796, 20] on button "Your Company" at bounding box center [796, 19] width 92 height 24
click at [782, 61] on link "Profile" at bounding box center [823, 67] width 144 height 19
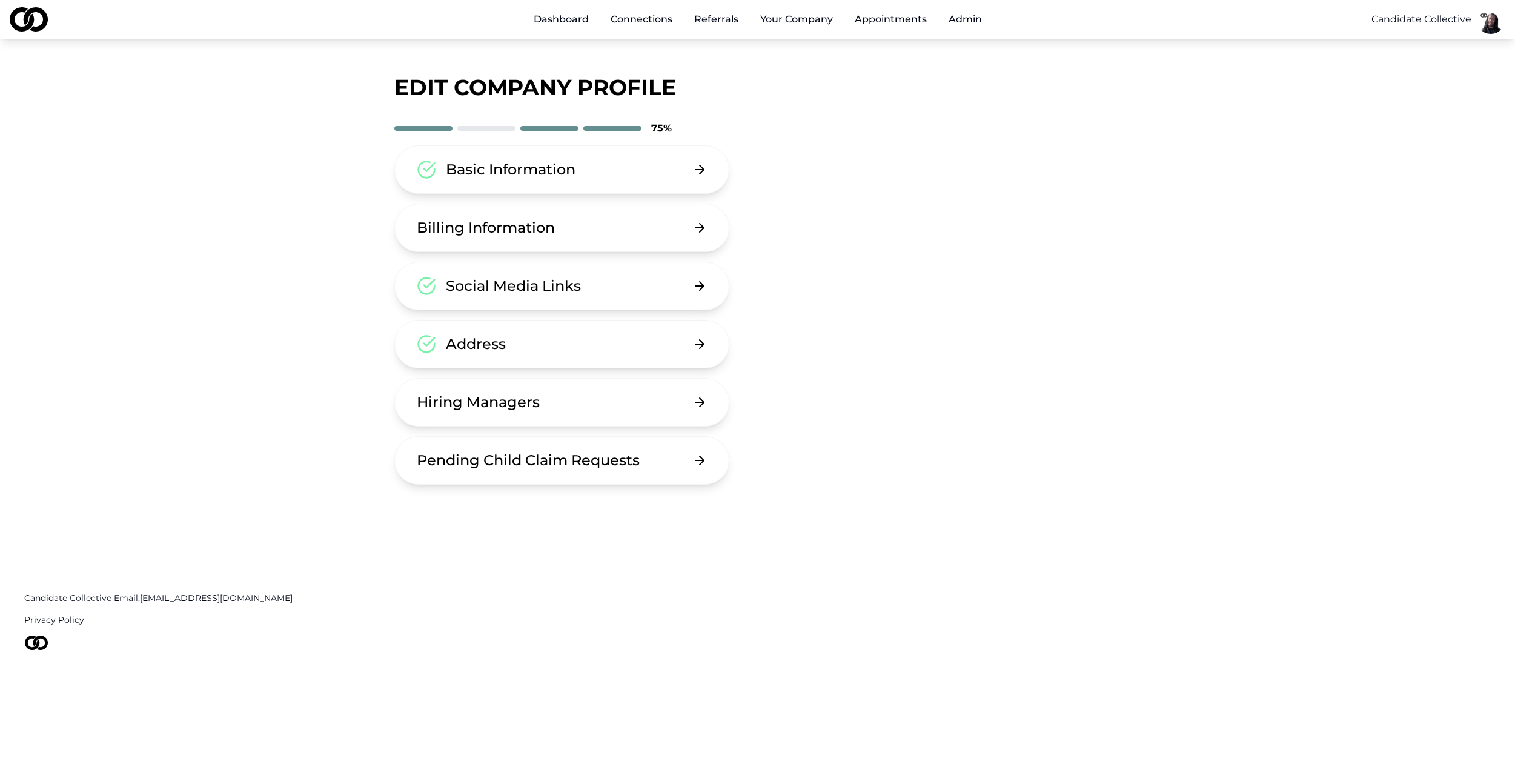
click at [569, 175] on div "Basic Information" at bounding box center [511, 170] width 129 height 19
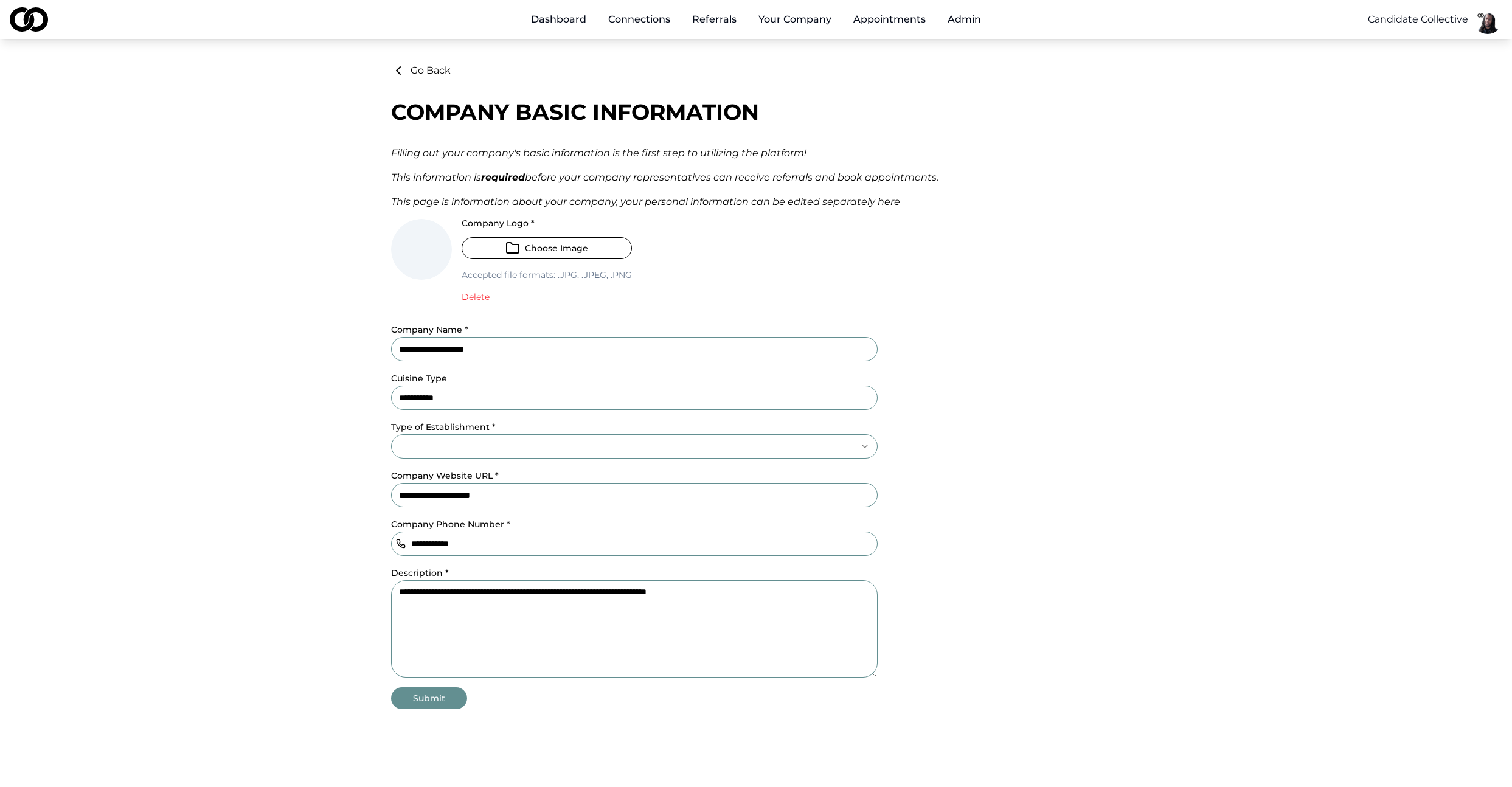
click at [958, 15] on button "Admin" at bounding box center [964, 19] width 53 height 24
click at [971, 112] on link "Create Placeholder Companies" at bounding box center [1011, 112] width 145 height 34
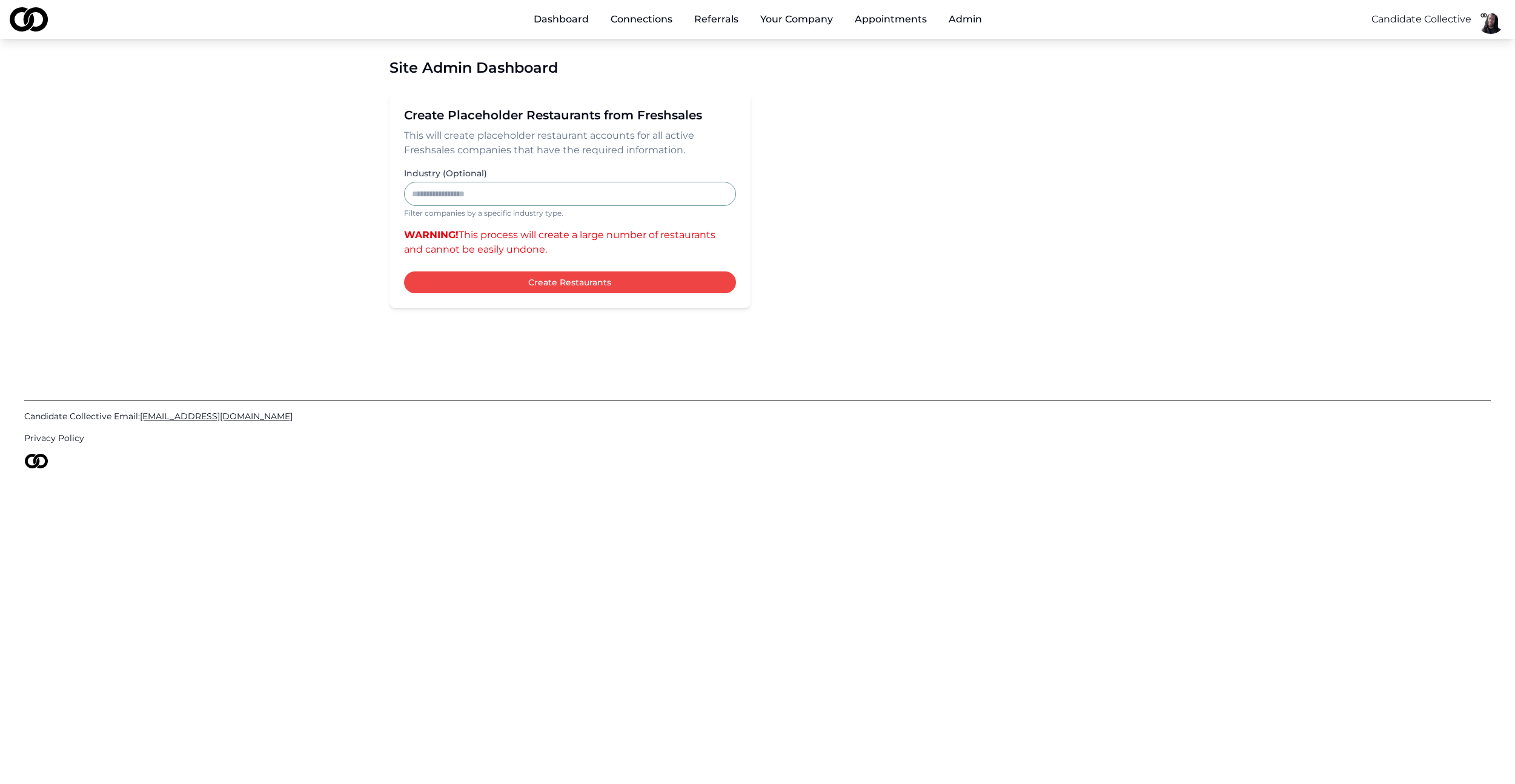
click at [539, 279] on button "Create Restaurants" at bounding box center [570, 282] width 332 height 22
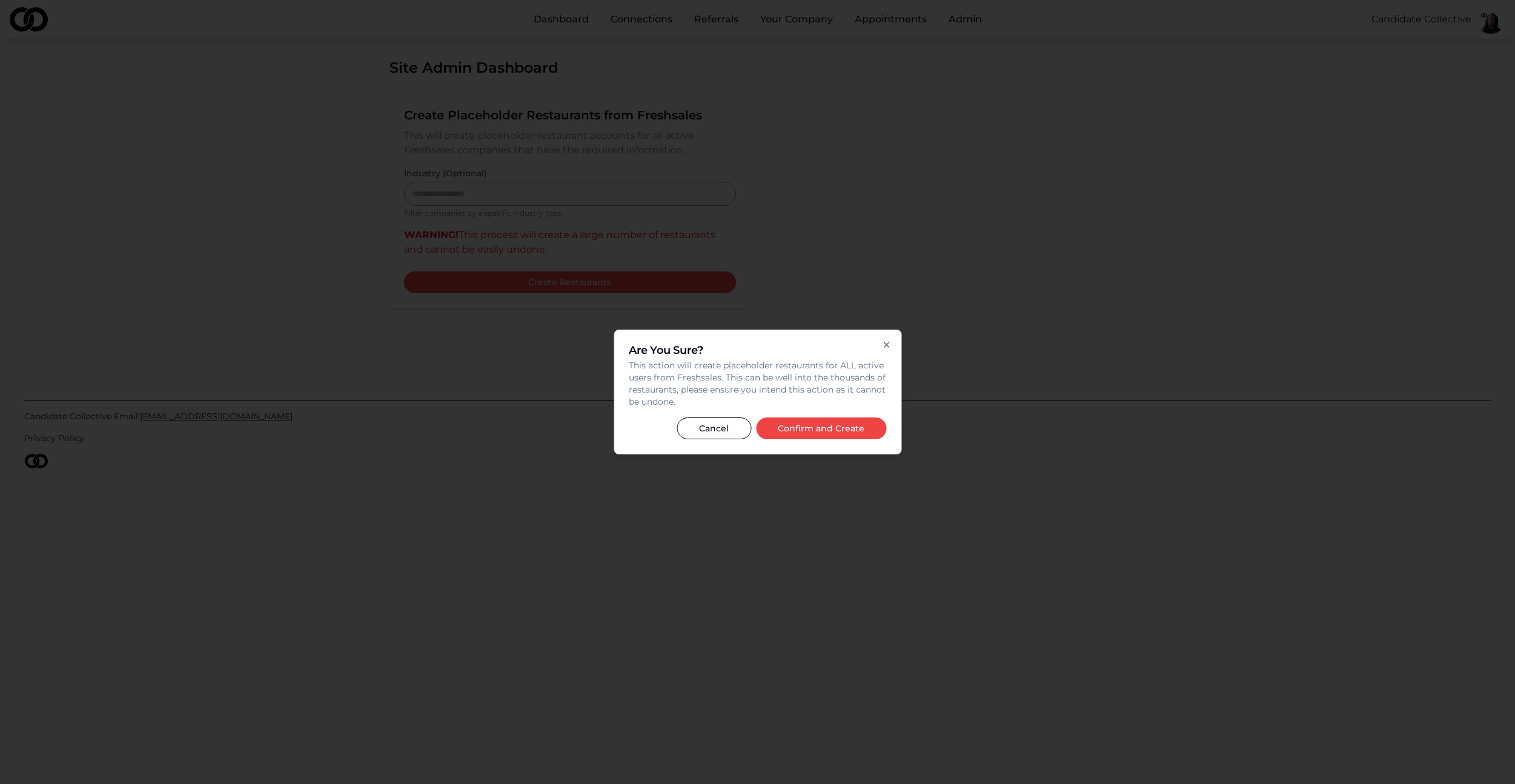
click at [849, 428] on button "Confirm and Create" at bounding box center [821, 429] width 130 height 22
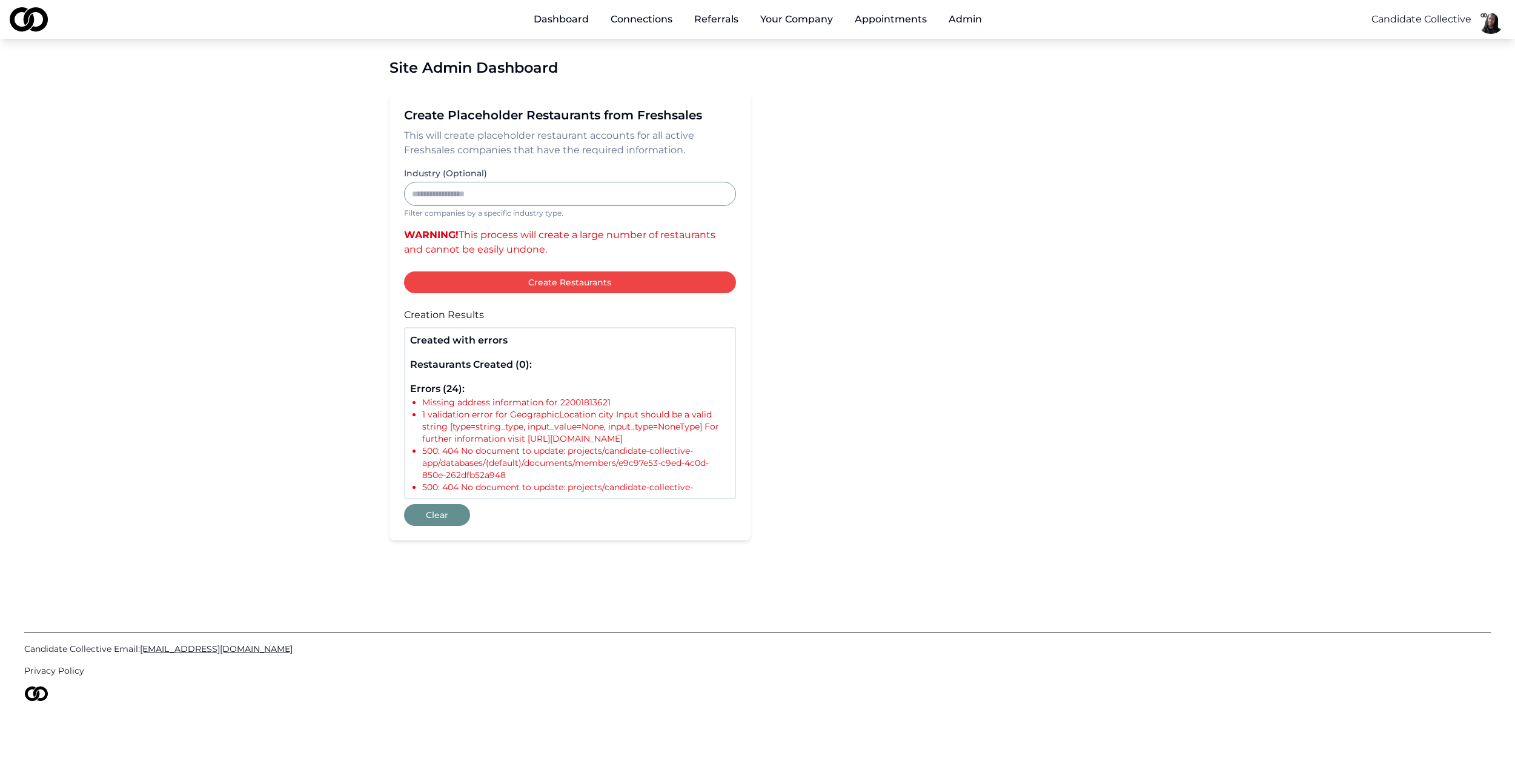
click at [575, 400] on li "Missing address information for 22001813621" at bounding box center [576, 402] width 308 height 12
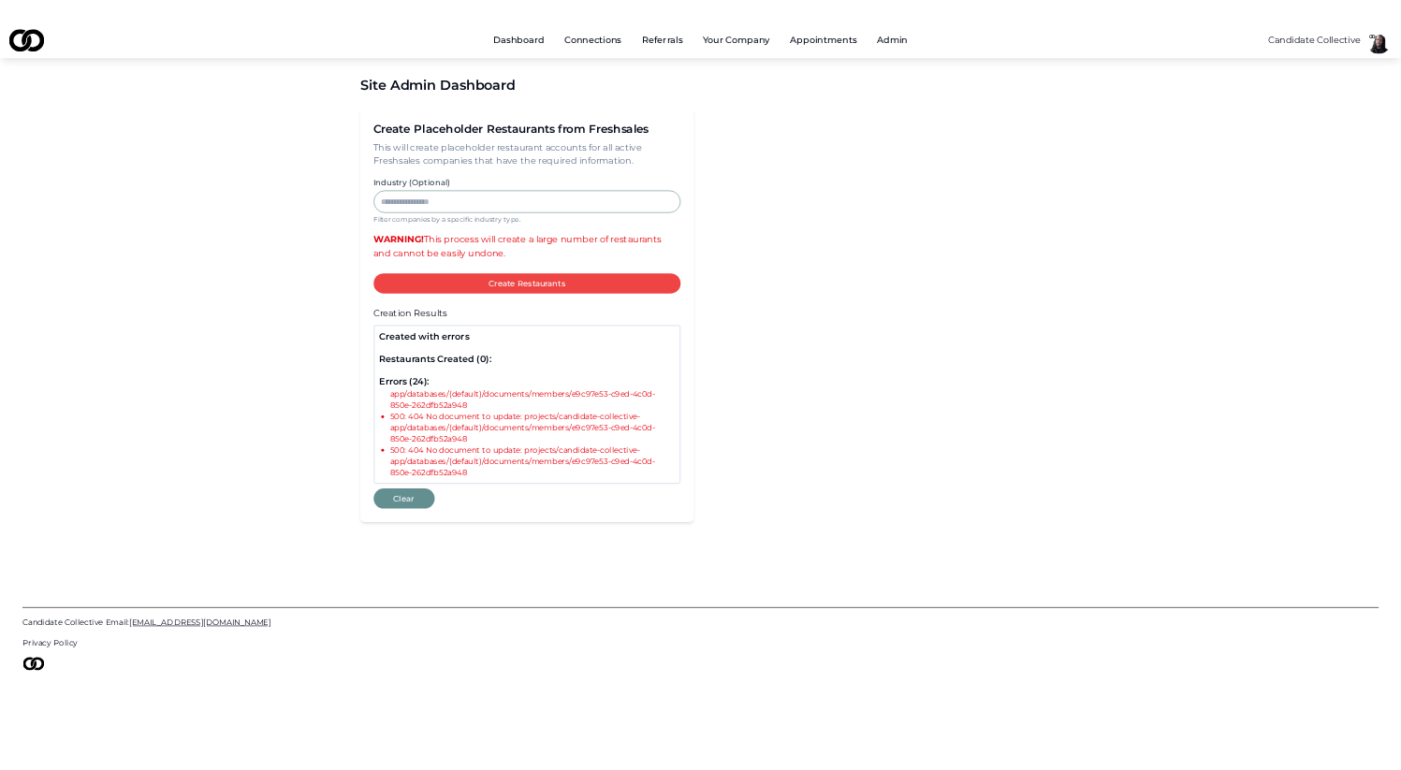
scroll to position [1291, 0]
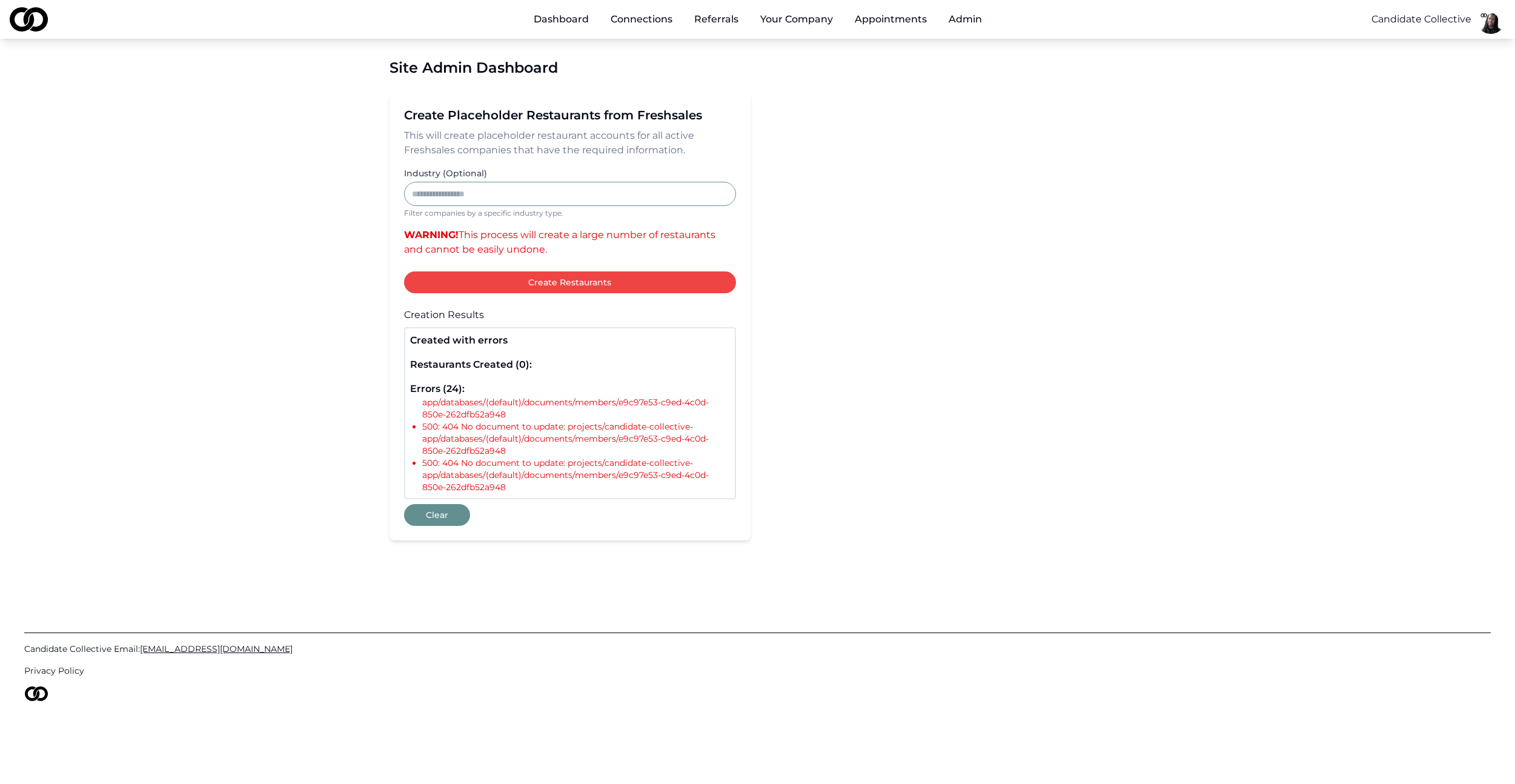
click at [438, 514] on button "Clear" at bounding box center [437, 515] width 66 height 22
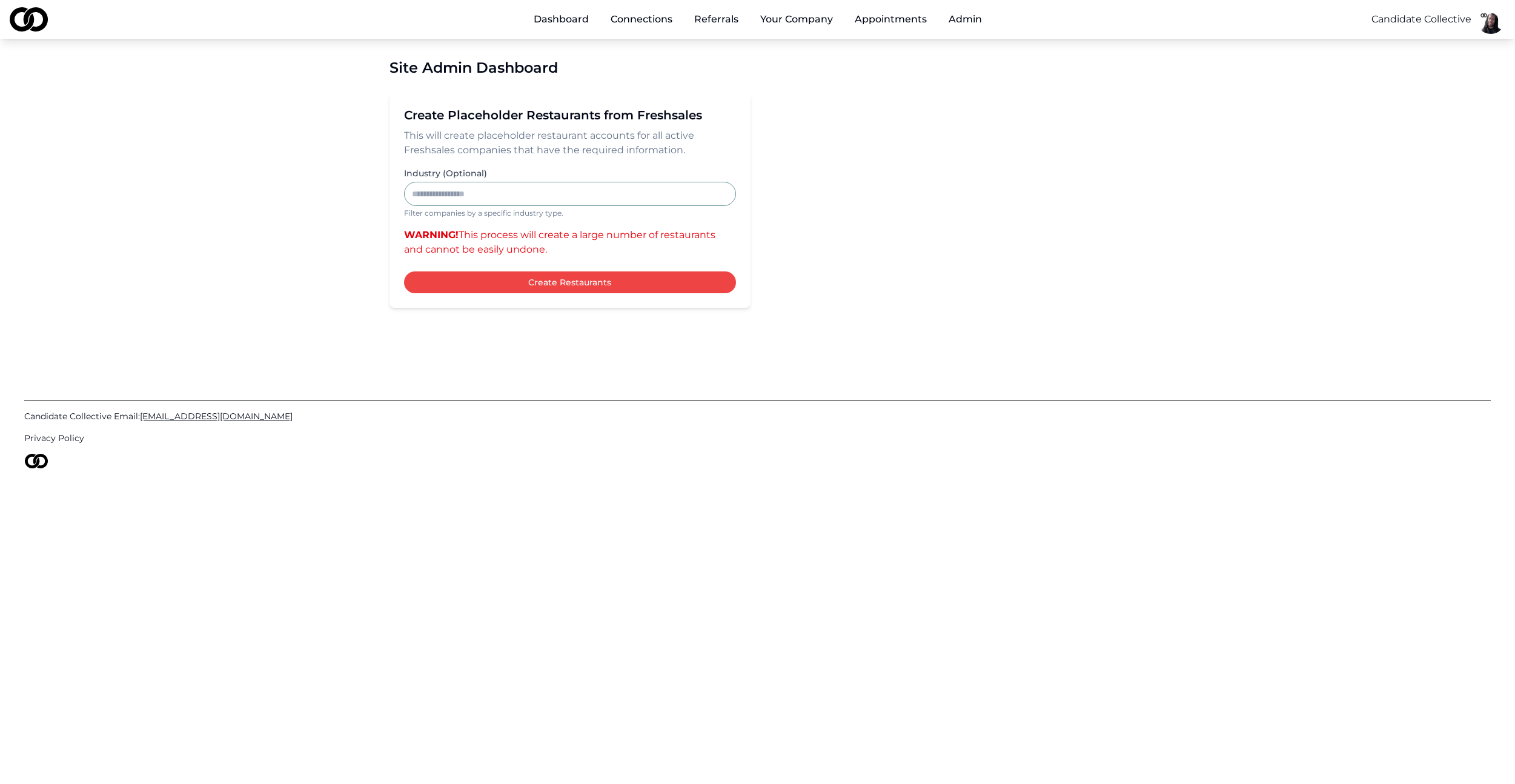
drag, startPoint x: 924, startPoint y: 54, endPoint x: 652, endPoint y: 47, distance: 272.1
click at [923, 54] on div "Site Admin Dashboard Create Placeholder Restaurants from Freshsales This will c…" at bounding box center [758, 183] width 776 height 288
click at [578, 22] on link "Dashboard" at bounding box center [561, 19] width 74 height 24
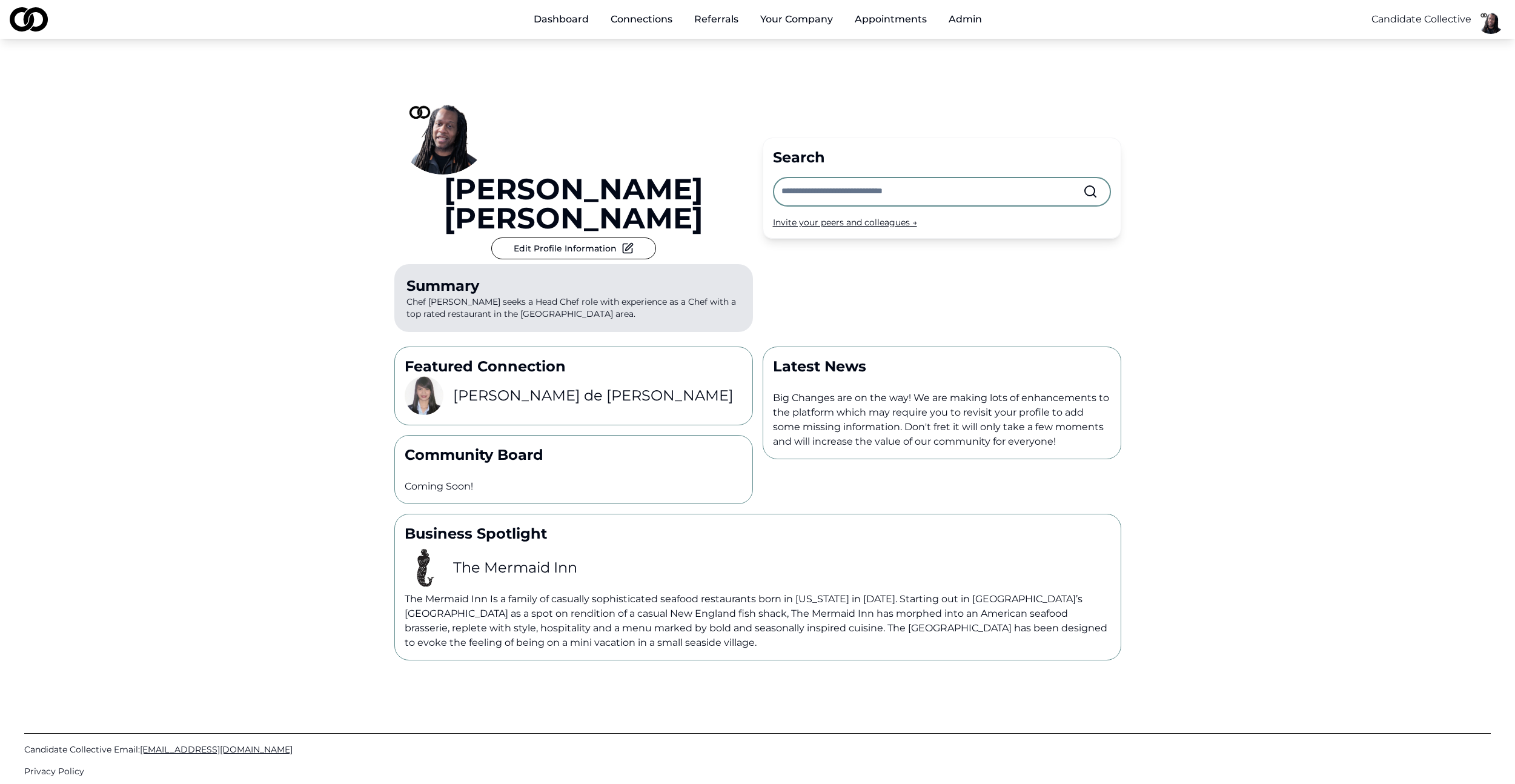
click at [933, 178] on input "text" at bounding box center [932, 191] width 302 height 27
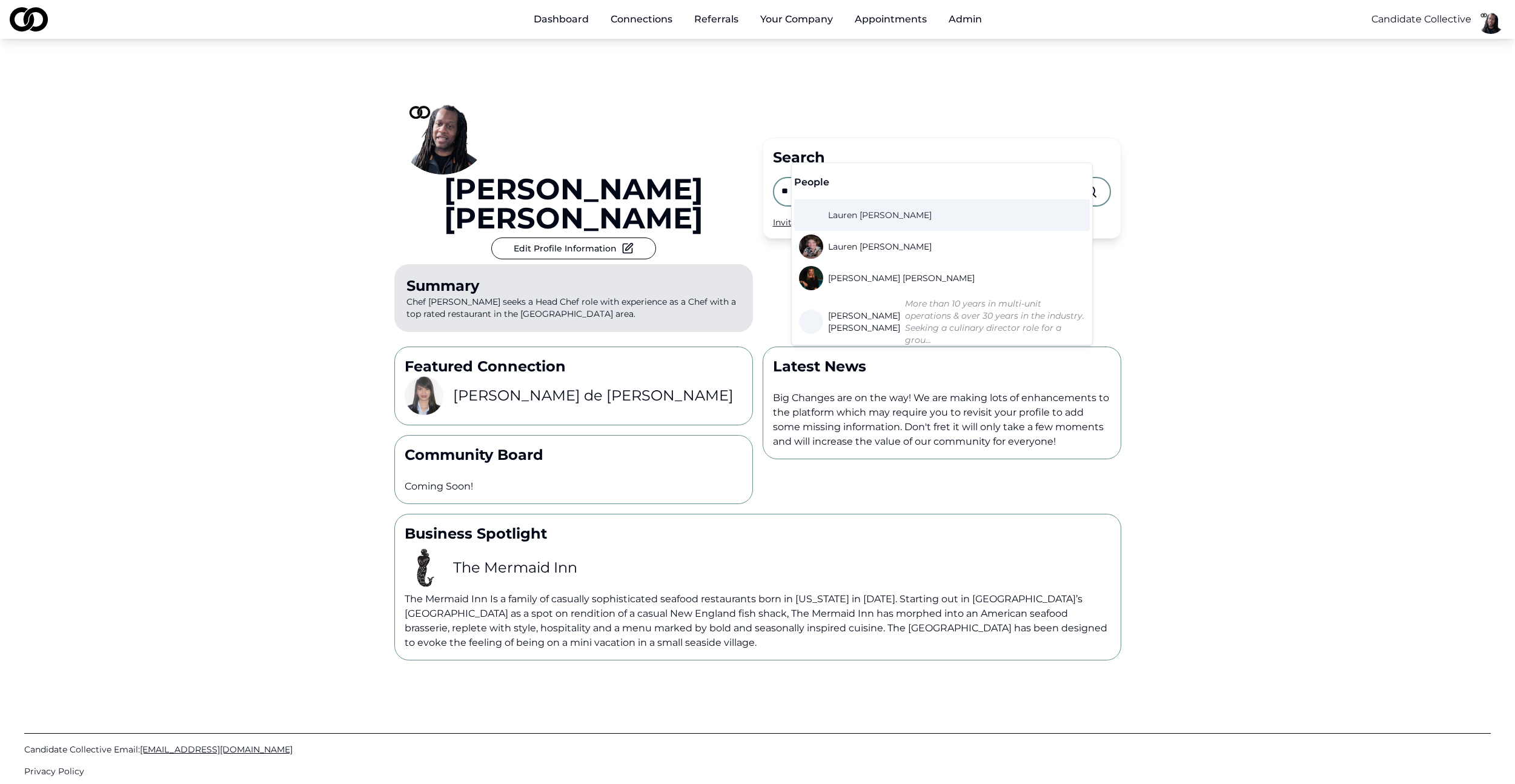
type input "*"
drag, startPoint x: 1150, startPoint y: 317, endPoint x: 1139, endPoint y: 419, distance: 102.6
click at [1151, 317] on div "[PERSON_NAME] Edit Profile Information Summary Chef [PERSON_NAME] seeks a Head …" at bounding box center [758, 350] width 1515 height 622
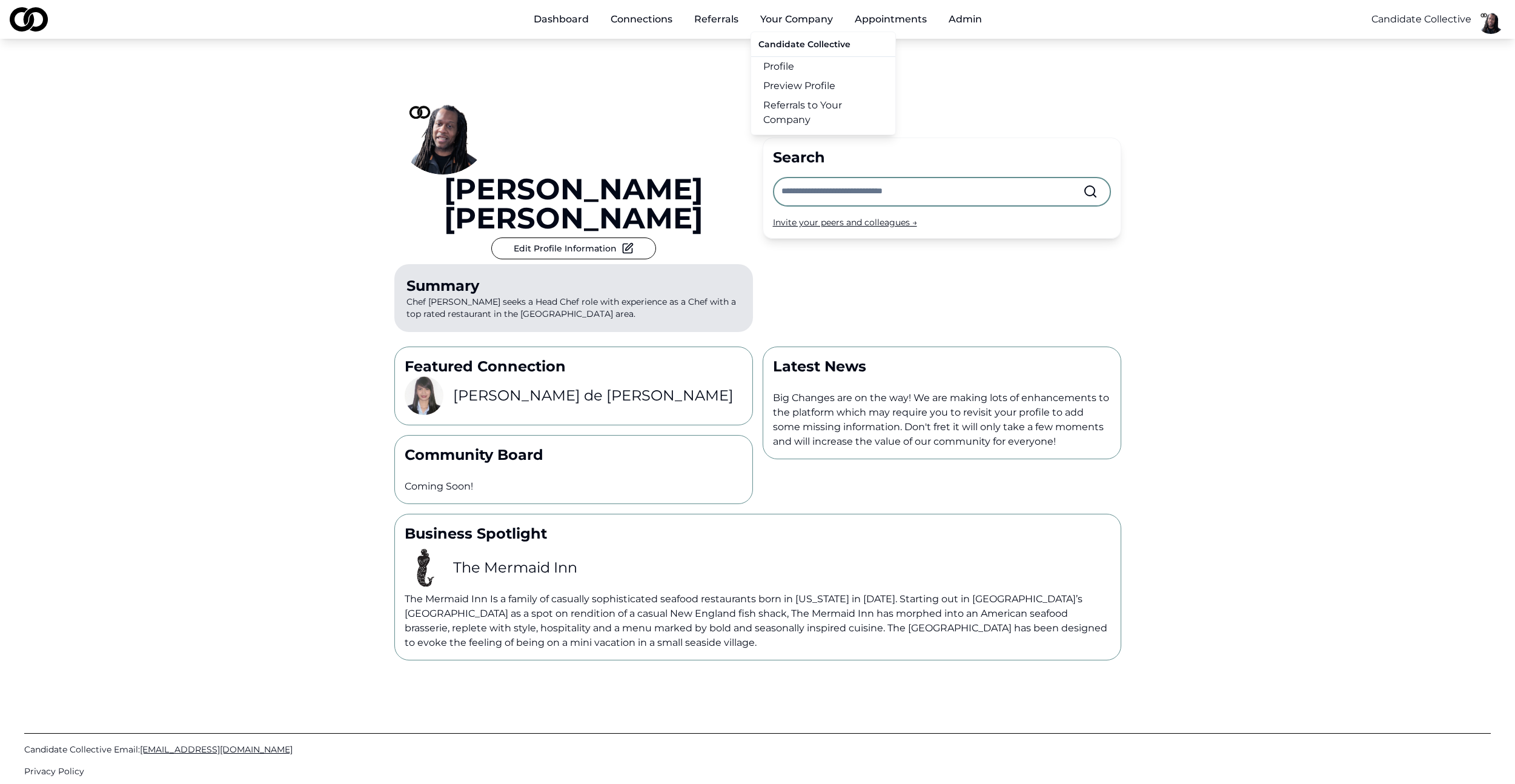
click at [799, 68] on link "Profile" at bounding box center [823, 67] width 144 height 19
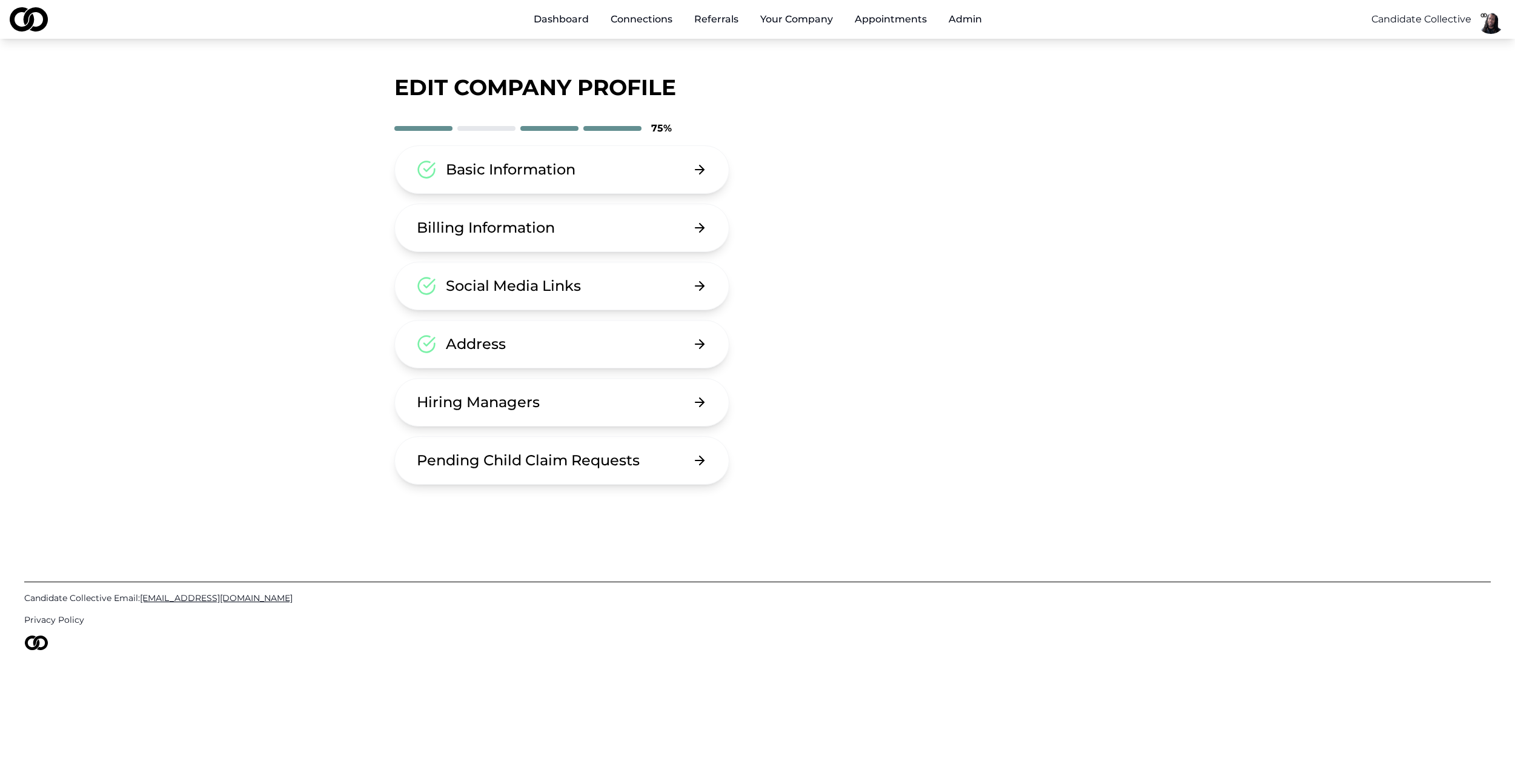
click at [574, 168] on div "Basic Information" at bounding box center [511, 170] width 129 height 19
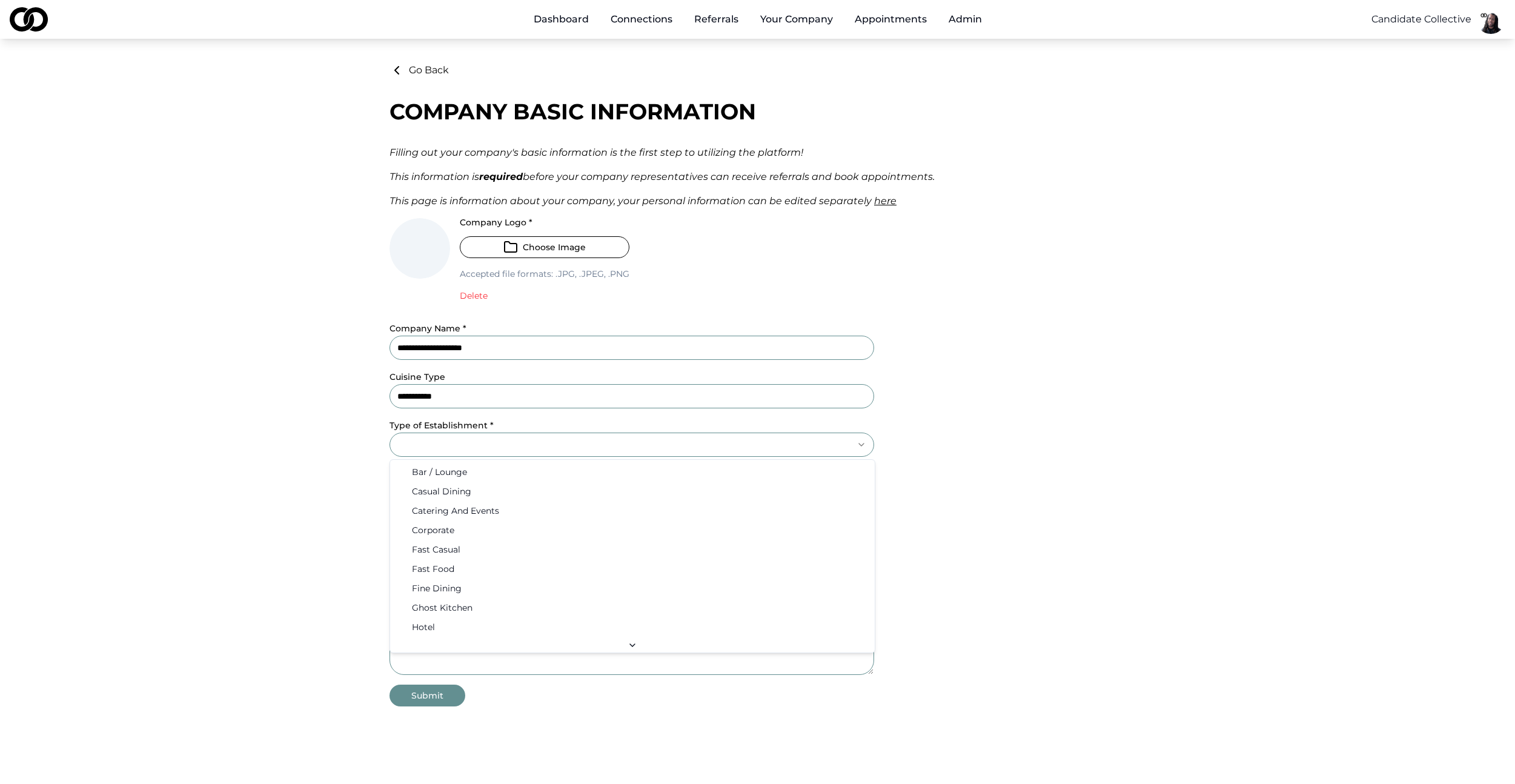
click at [493, 441] on html "**********" at bounding box center [758, 392] width 1515 height 784
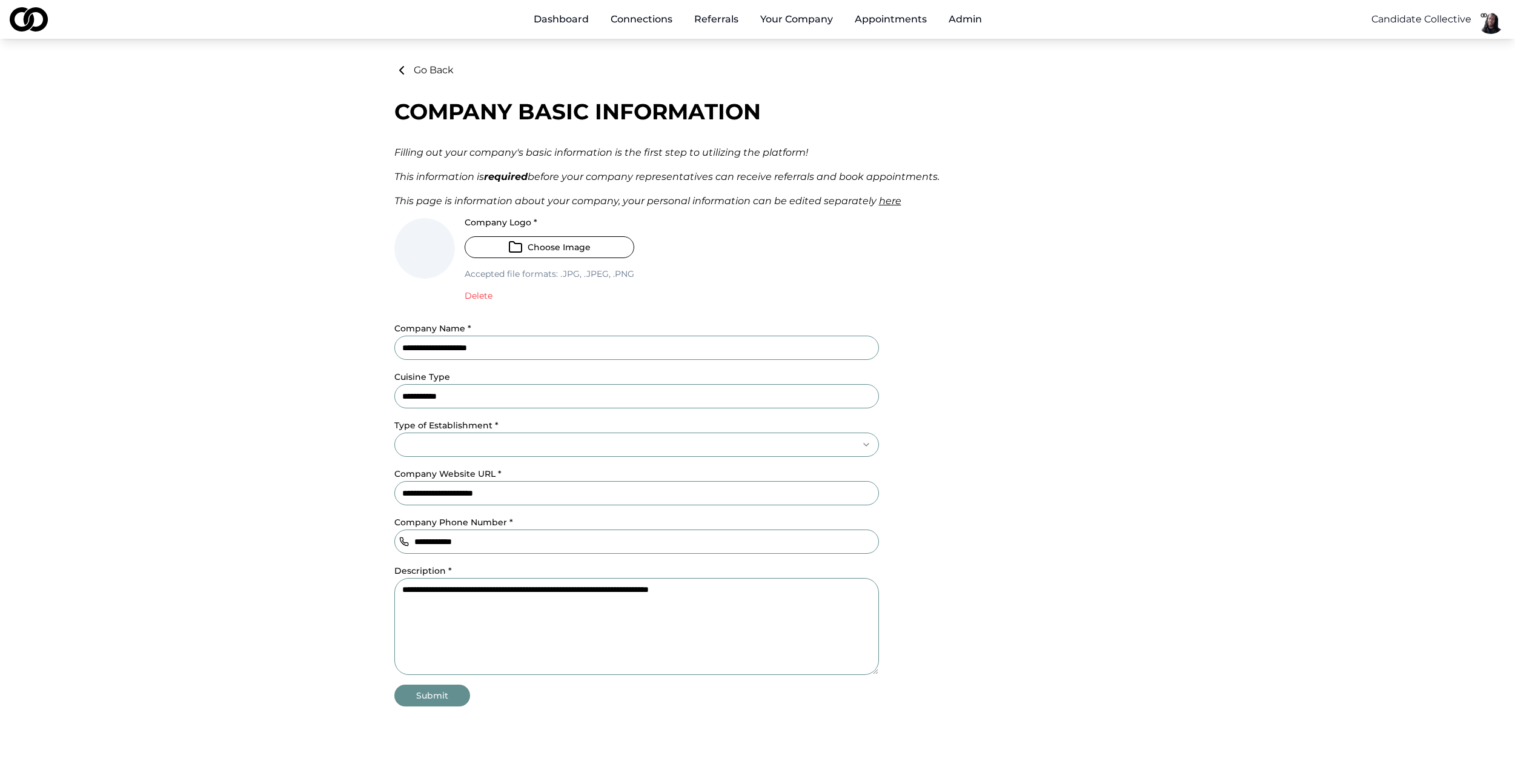
click at [493, 441] on html "**********" at bounding box center [758, 392] width 1515 height 784
click at [957, 19] on button "Admin" at bounding box center [960, 19] width 52 height 24
click at [998, 113] on link "Create Placeholder Companies" at bounding box center [1007, 112] width 144 height 34
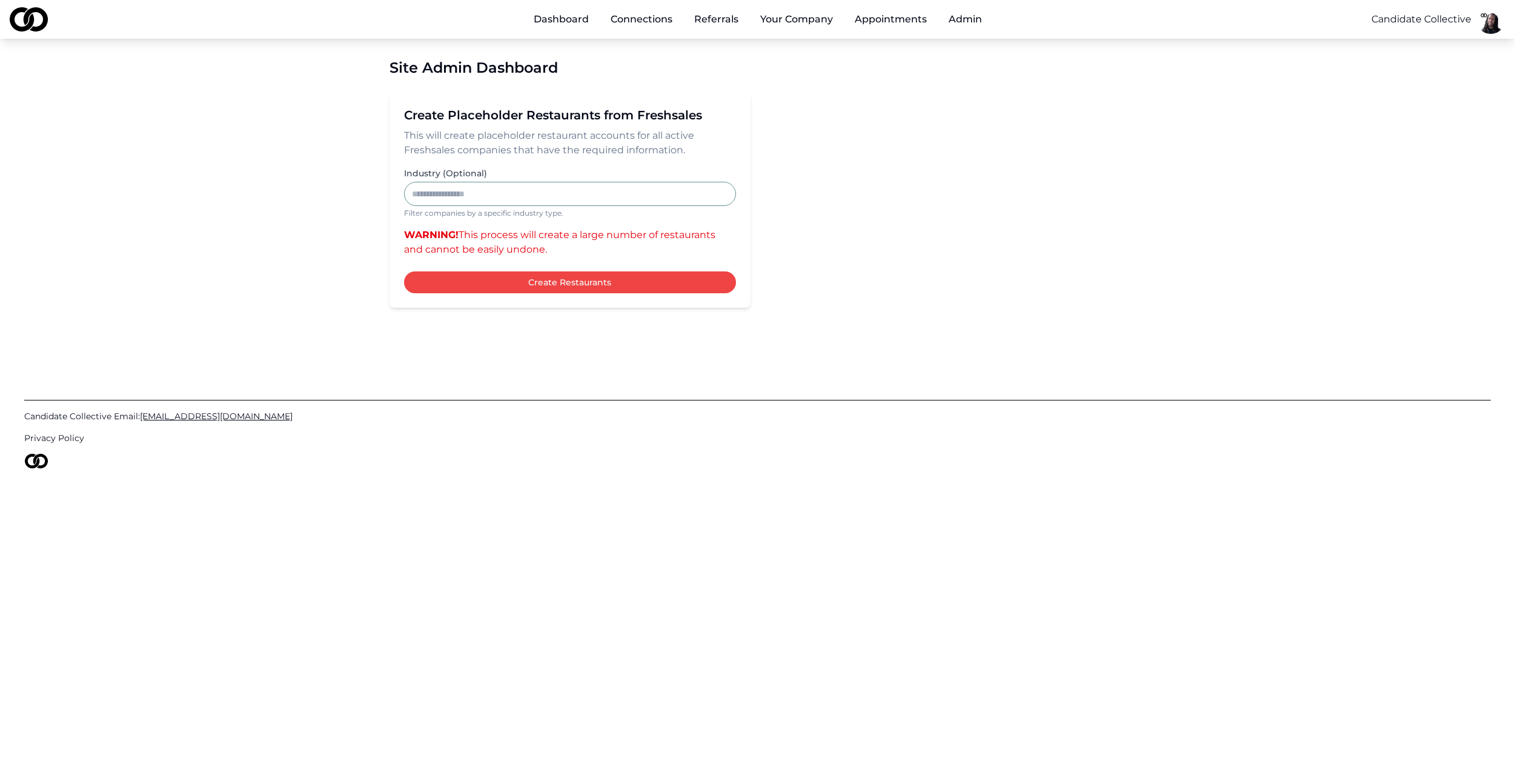
click at [581, 282] on button "Create Restaurants" at bounding box center [570, 282] width 332 height 22
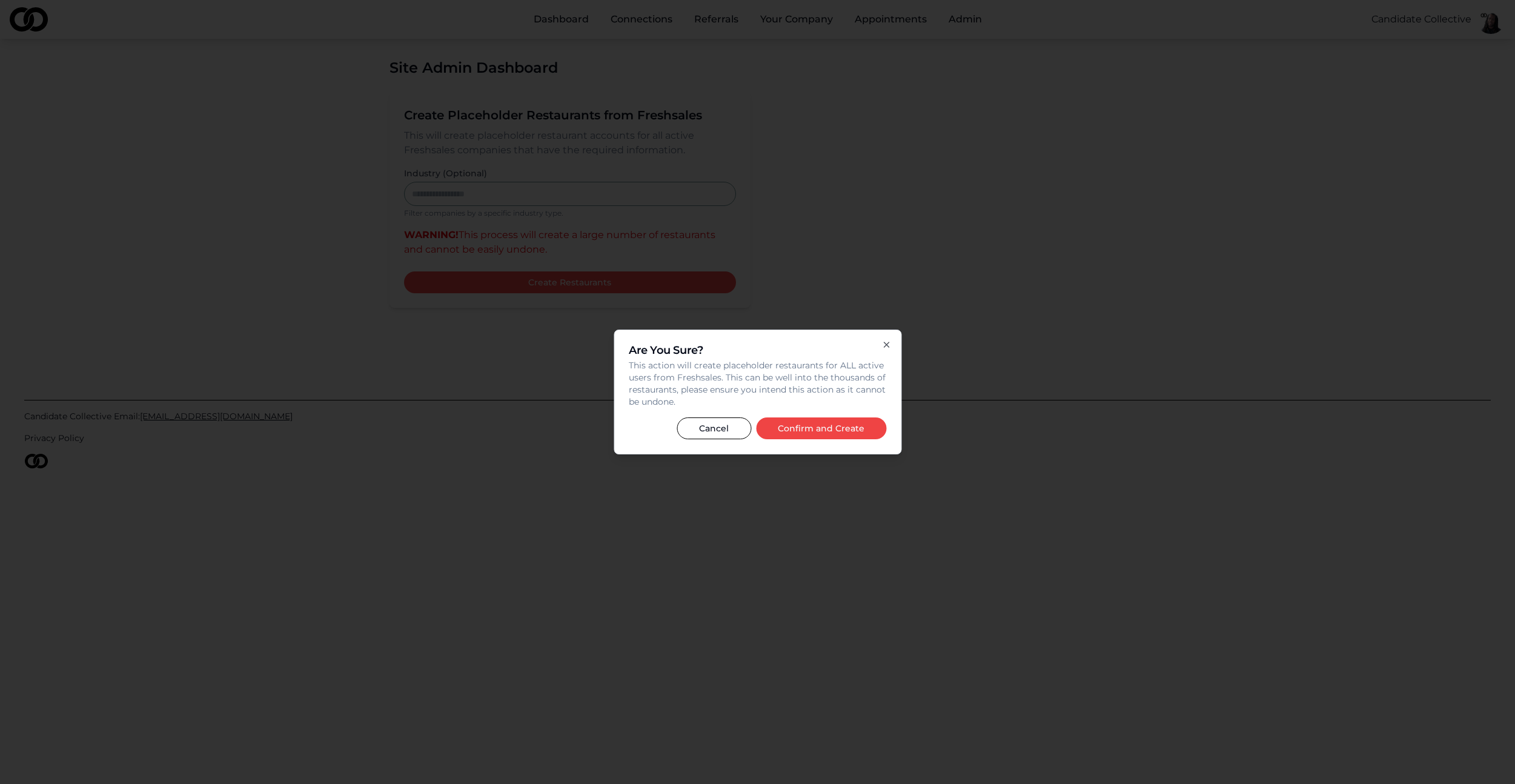
click at [842, 425] on button "Confirm and Create" at bounding box center [821, 429] width 130 height 22
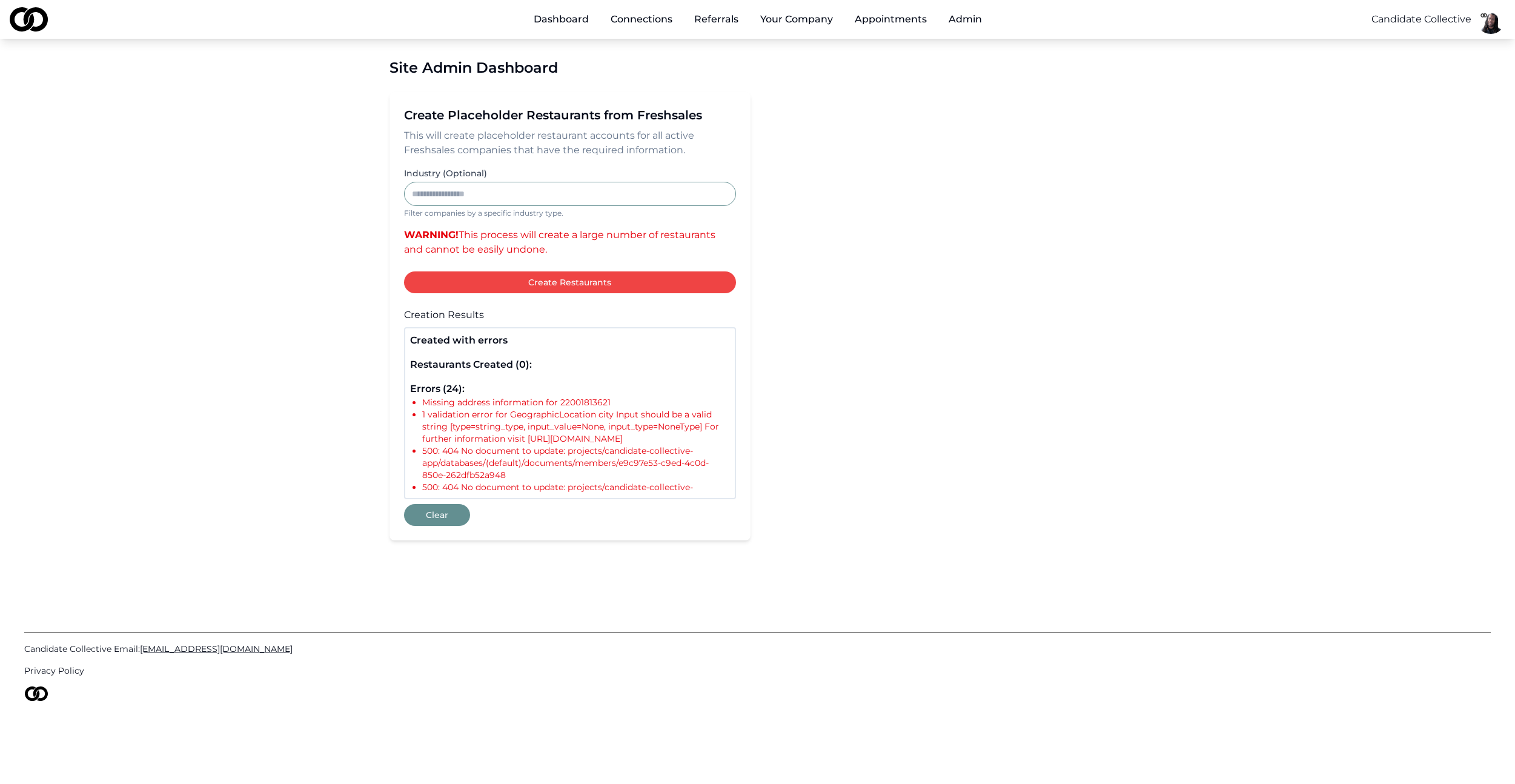
click at [441, 522] on button "Clear" at bounding box center [437, 515] width 66 height 22
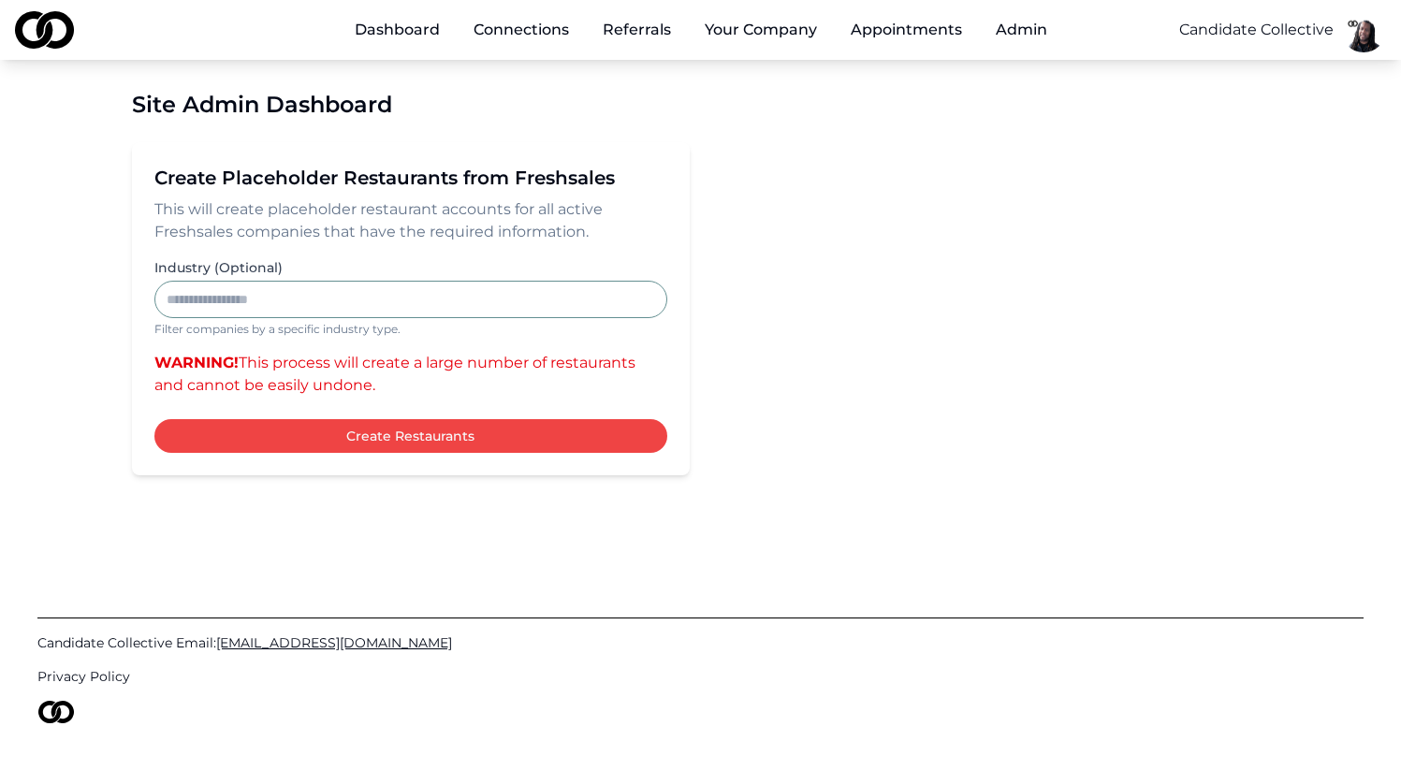
click at [841, 244] on div "Create Placeholder Restaurants from Freshsales This will create placeholder res…" at bounding box center [701, 308] width 1138 height 333
click at [505, 429] on button "Create Restaurants" at bounding box center [410, 436] width 513 height 34
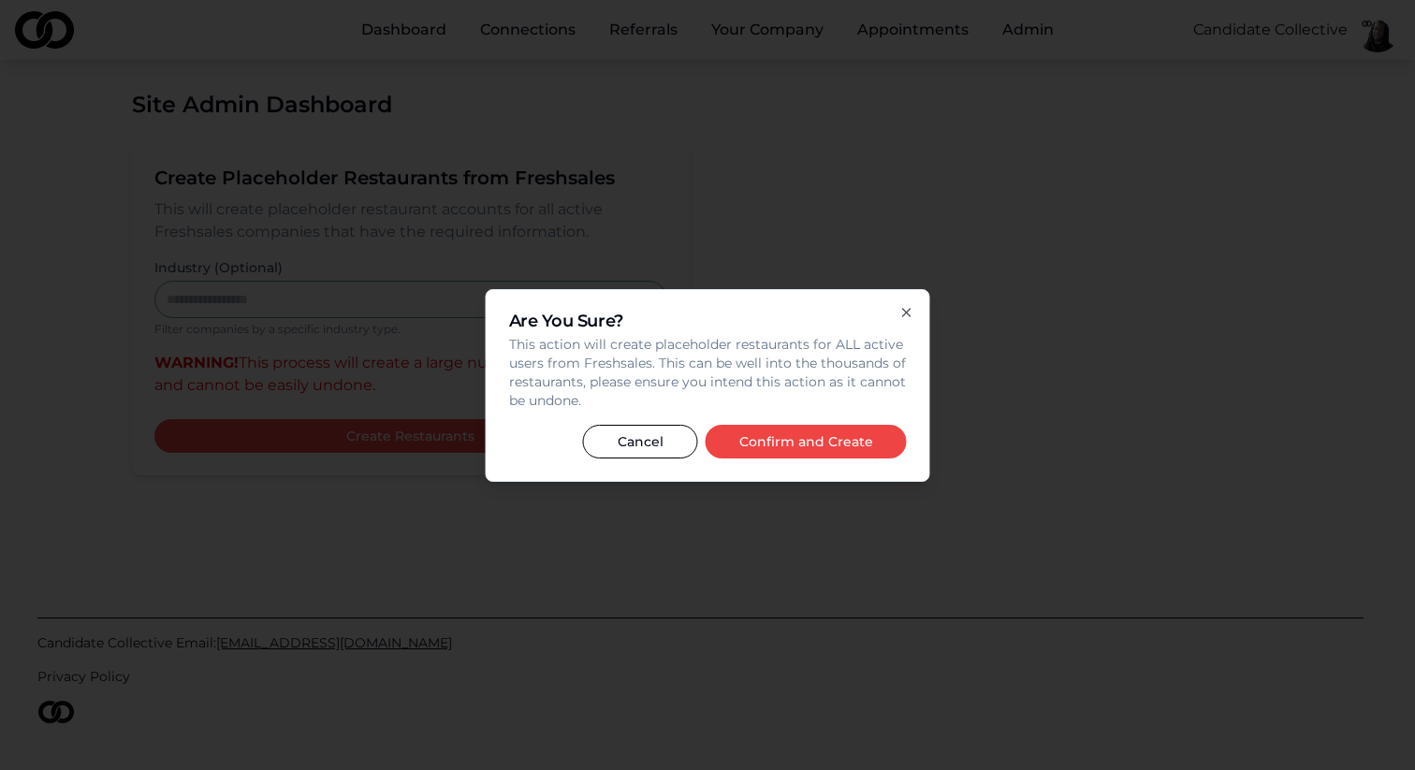
click at [851, 444] on button "Confirm and Create" at bounding box center [805, 442] width 201 height 34
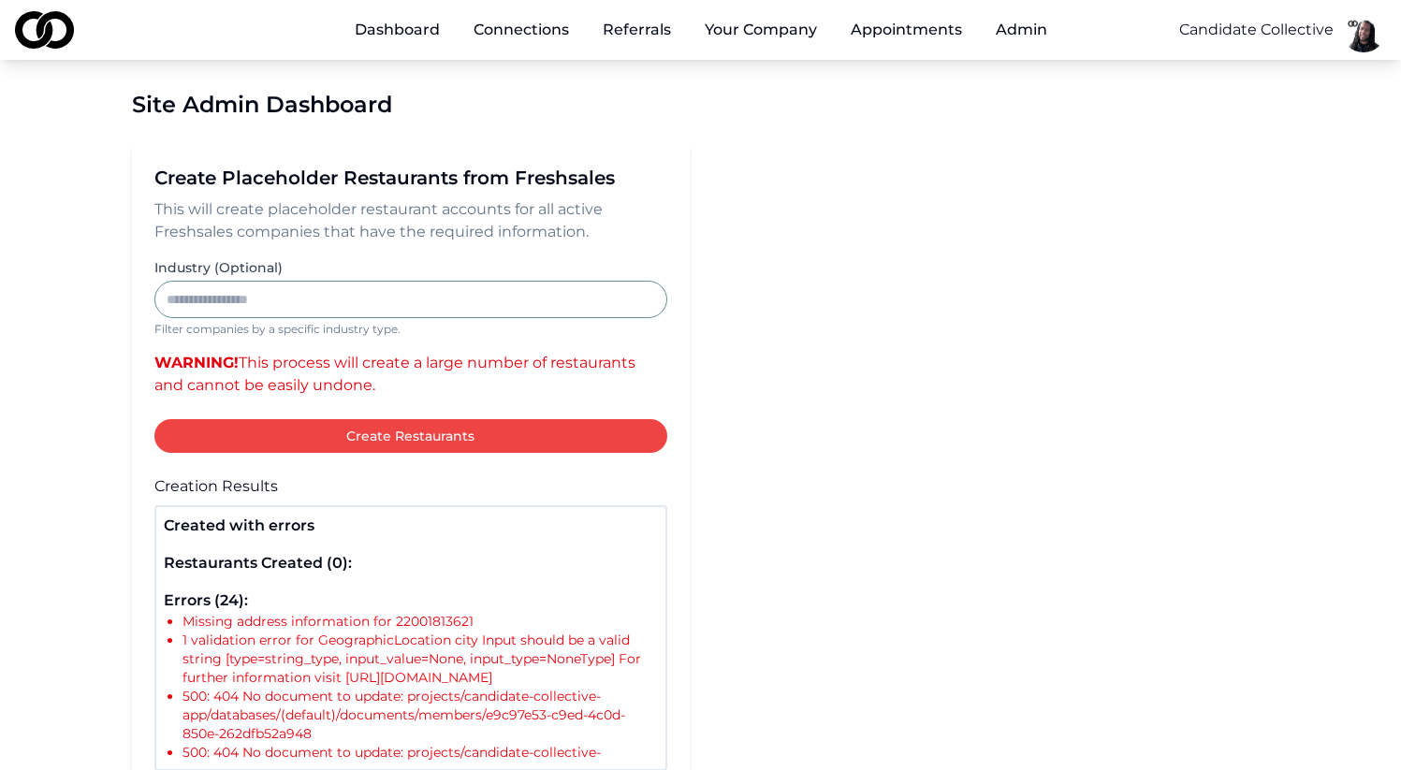
scroll to position [191, 0]
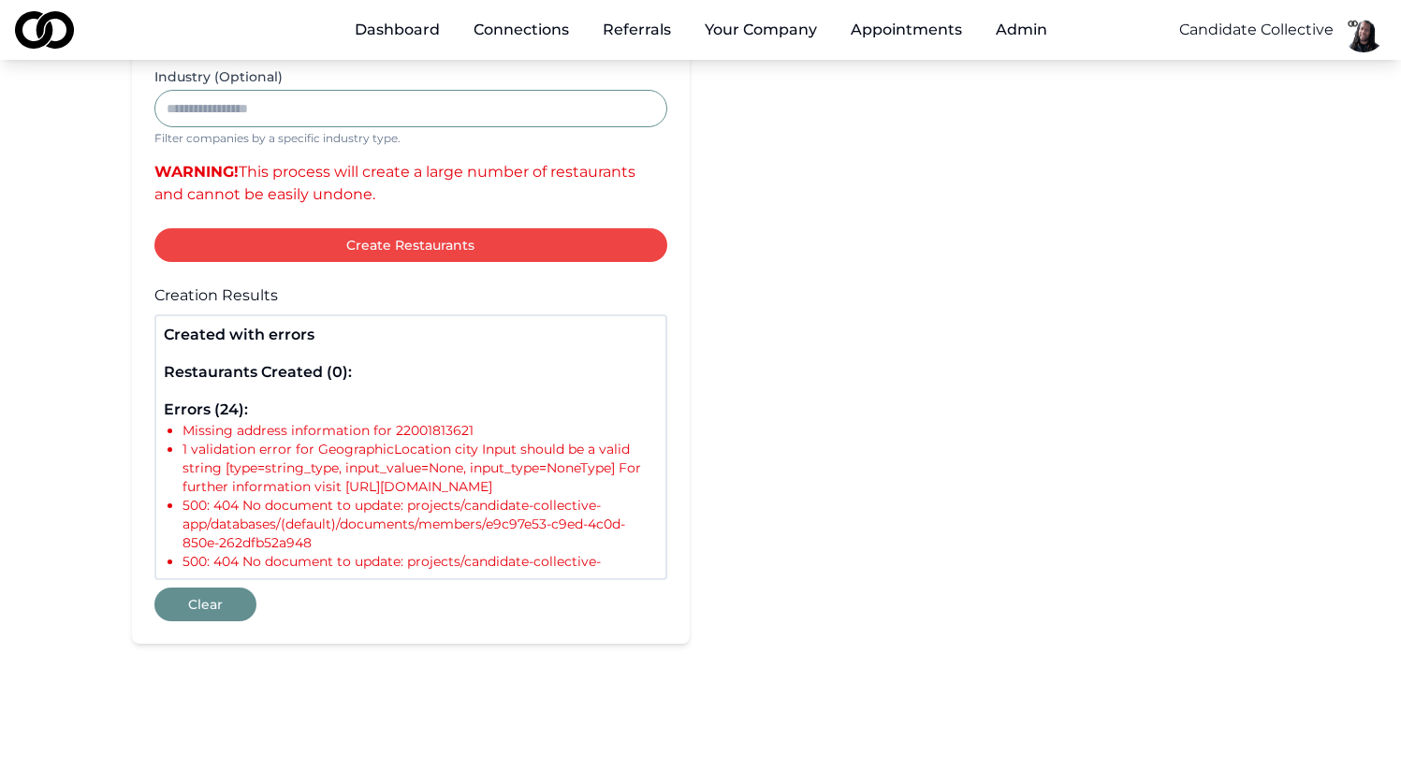
drag, startPoint x: 475, startPoint y: 501, endPoint x: 175, endPoint y: 448, distance: 305.0
click at [175, 448] on ul "Missing address information for 22001813621 1 validation error for GeographicLo…" at bounding box center [411, 496] width 494 height 150
copy li "1 validation error for GeographicLocation city Input should be a valid string […"
click at [324, 491] on li "1 validation error for GeographicLocation city Input should be a valid string […" at bounding box center [419, 468] width 475 height 56
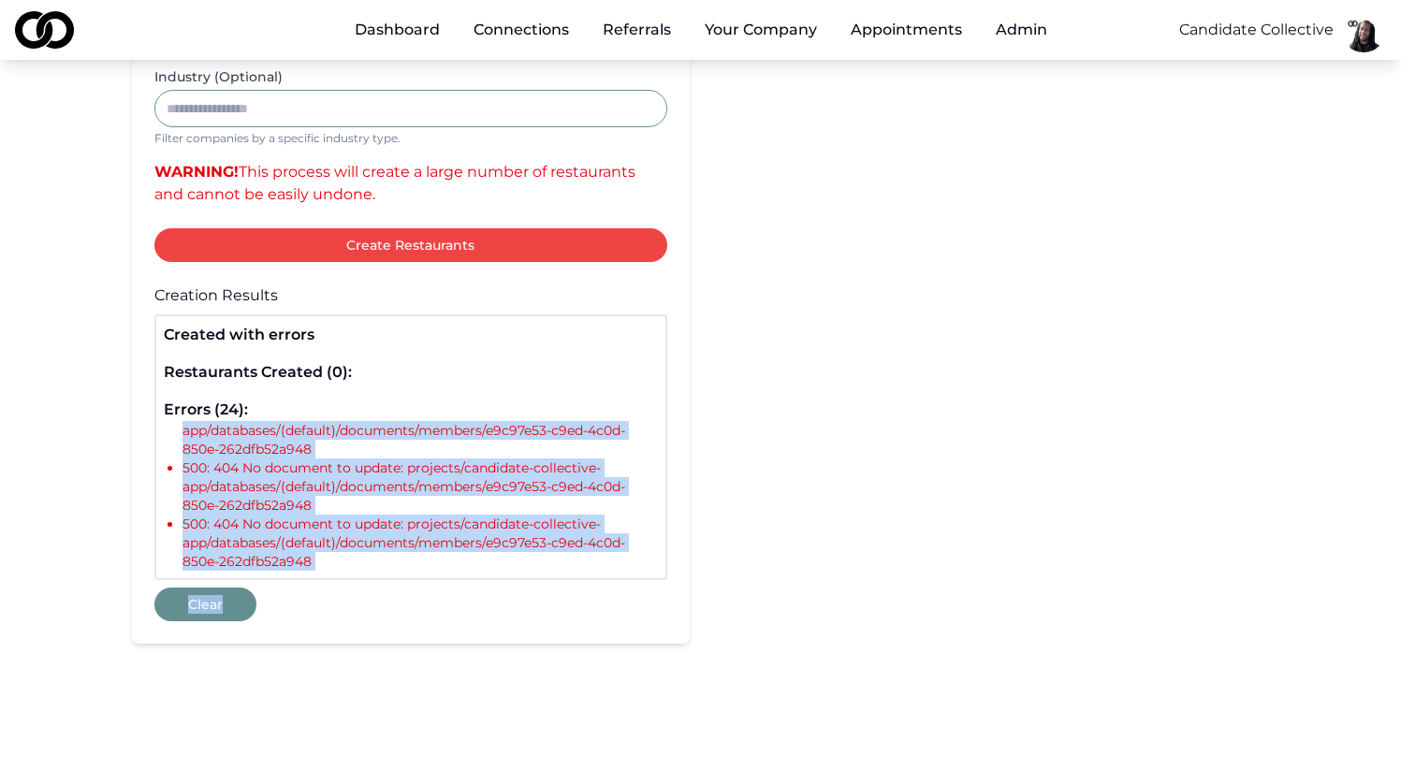
scroll to position [1291, 0]
drag, startPoint x: 183, startPoint y: 429, endPoint x: 530, endPoint y: 562, distance: 370.8
click at [530, 562] on ul "Missing address information for 22001813621 1 validation error for GeographicLo…" at bounding box center [411, 496] width 494 height 150
copy ul "Missing address information for 22001813621 1 validation error for GeographicLo…"
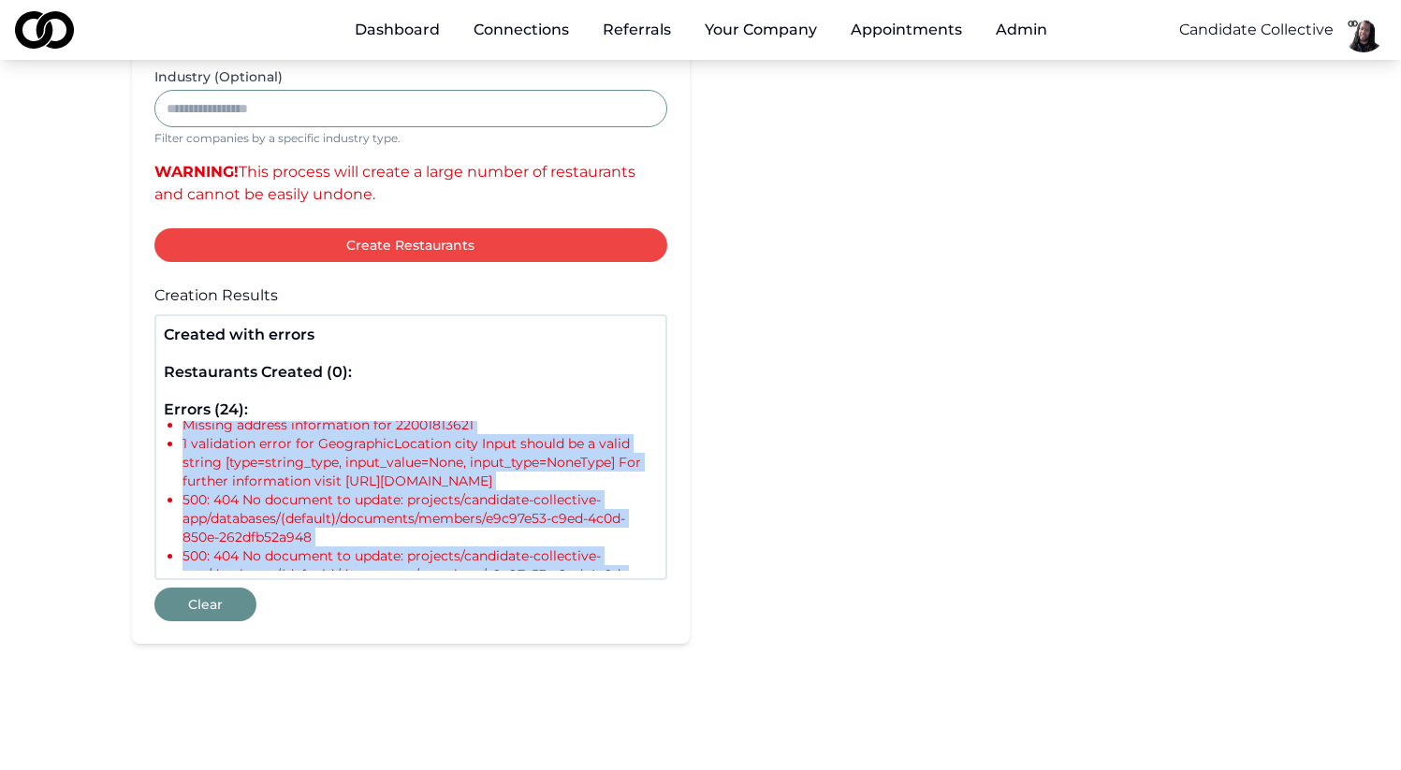
scroll to position [0, 0]
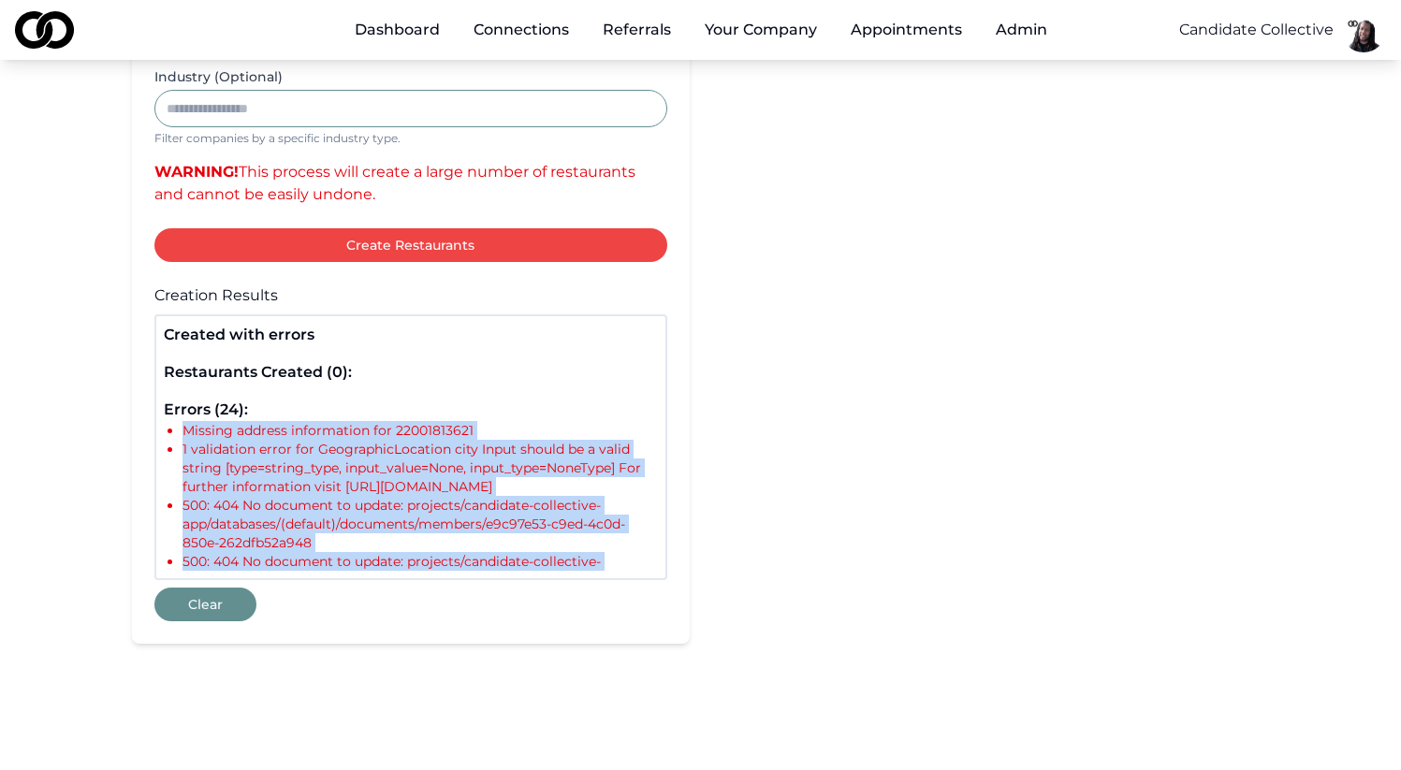
click at [208, 599] on button "Clear" at bounding box center [205, 605] width 102 height 34
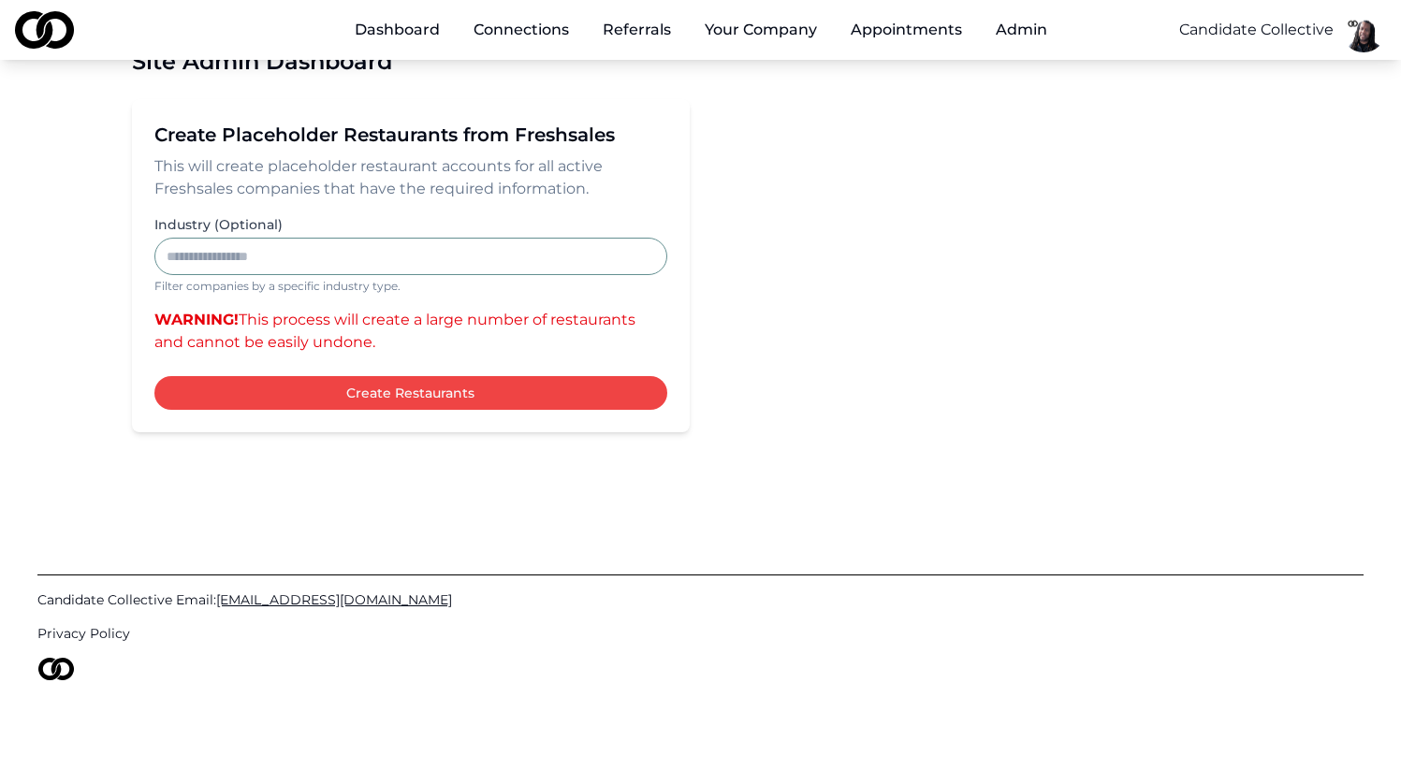
scroll to position [43, 0]
